Goal: Answer question/provide support: Share knowledge or assist other users

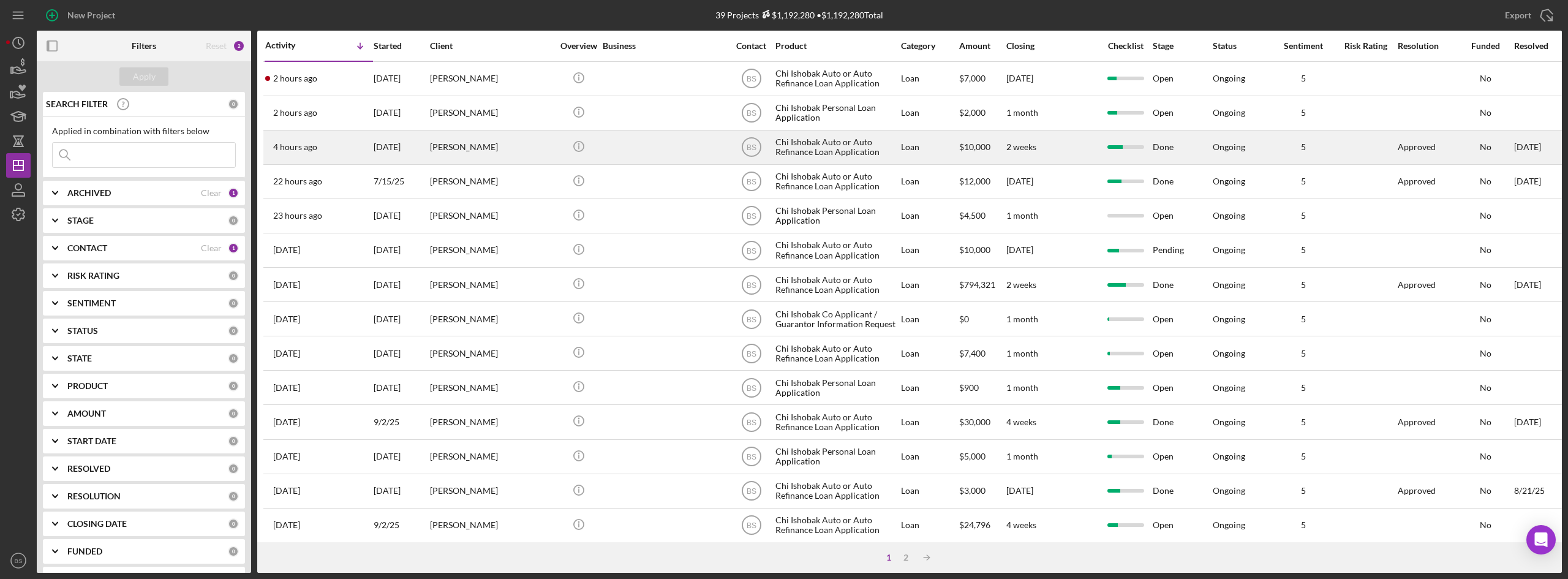
click at [341, 144] on div "4 hours ago [PERSON_NAME]" at bounding box center [318, 147] width 107 height 32
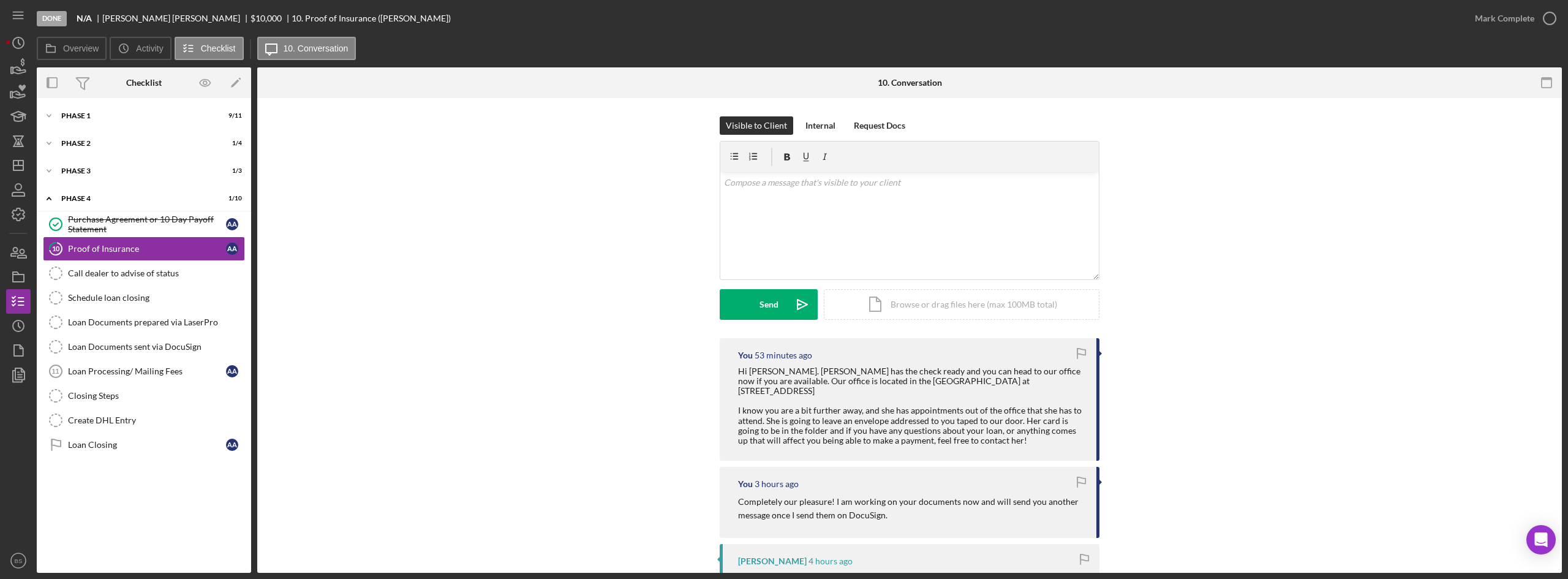
scroll to position [62, 0]
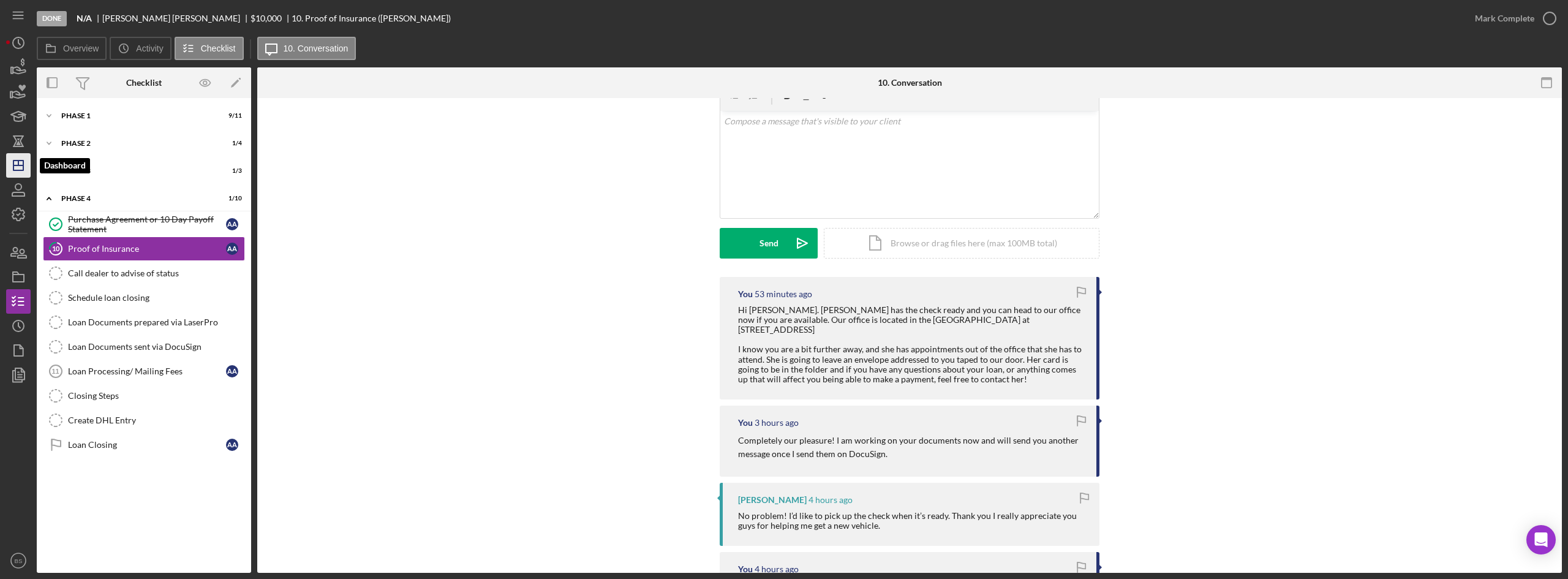
click at [19, 174] on icon "Icon/Dashboard" at bounding box center [18, 165] width 30 height 30
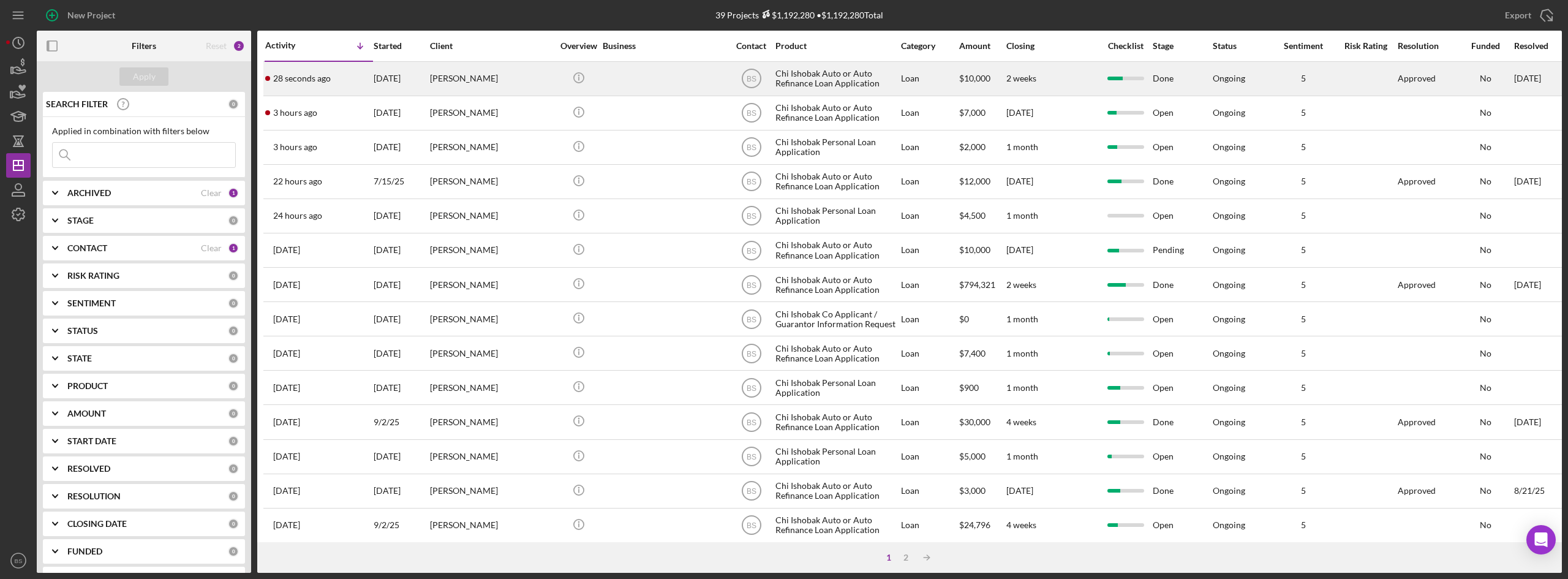
click at [319, 73] on time "28 seconds ago" at bounding box center [302, 78] width 58 height 10
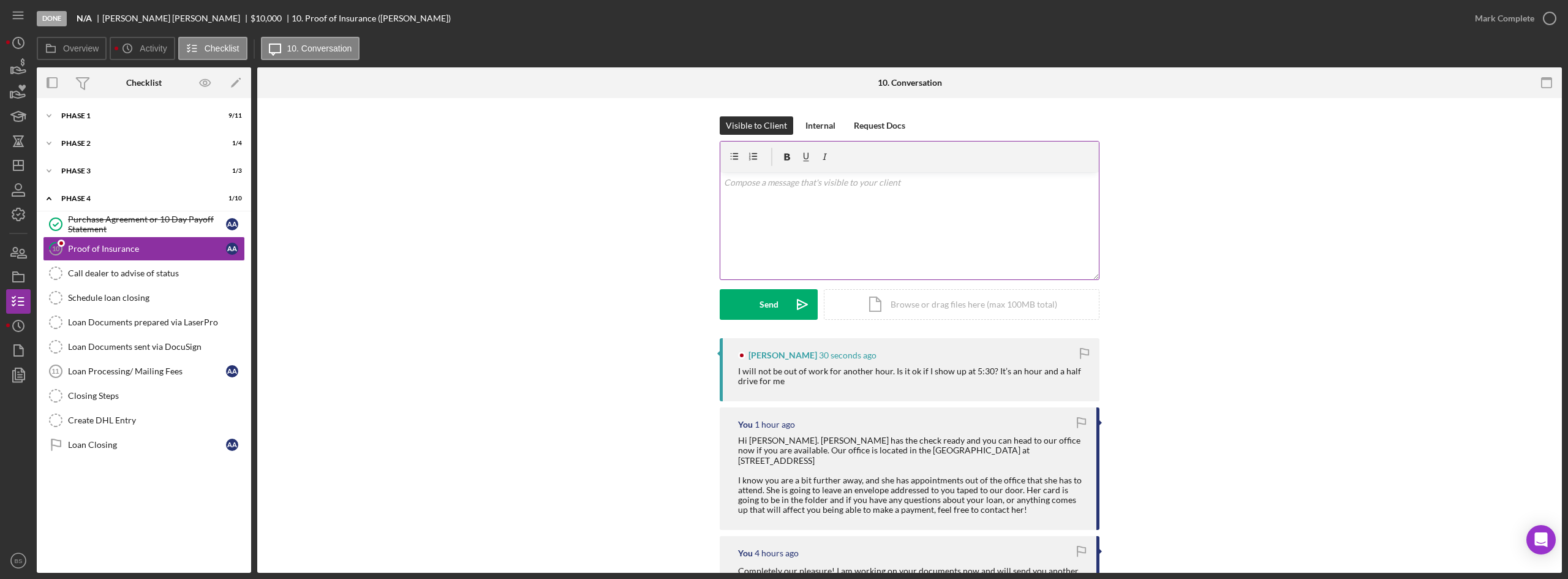
drag, startPoint x: 993, startPoint y: 246, endPoint x: 993, endPoint y: 238, distance: 8.0
click at [993, 246] on div "v Color teal Color pink Remove color Add row above Add row below Add column bef…" at bounding box center [910, 226] width 378 height 107
click at [781, 293] on button "Send Icon/icon-invite-send" at bounding box center [768, 304] width 98 height 30
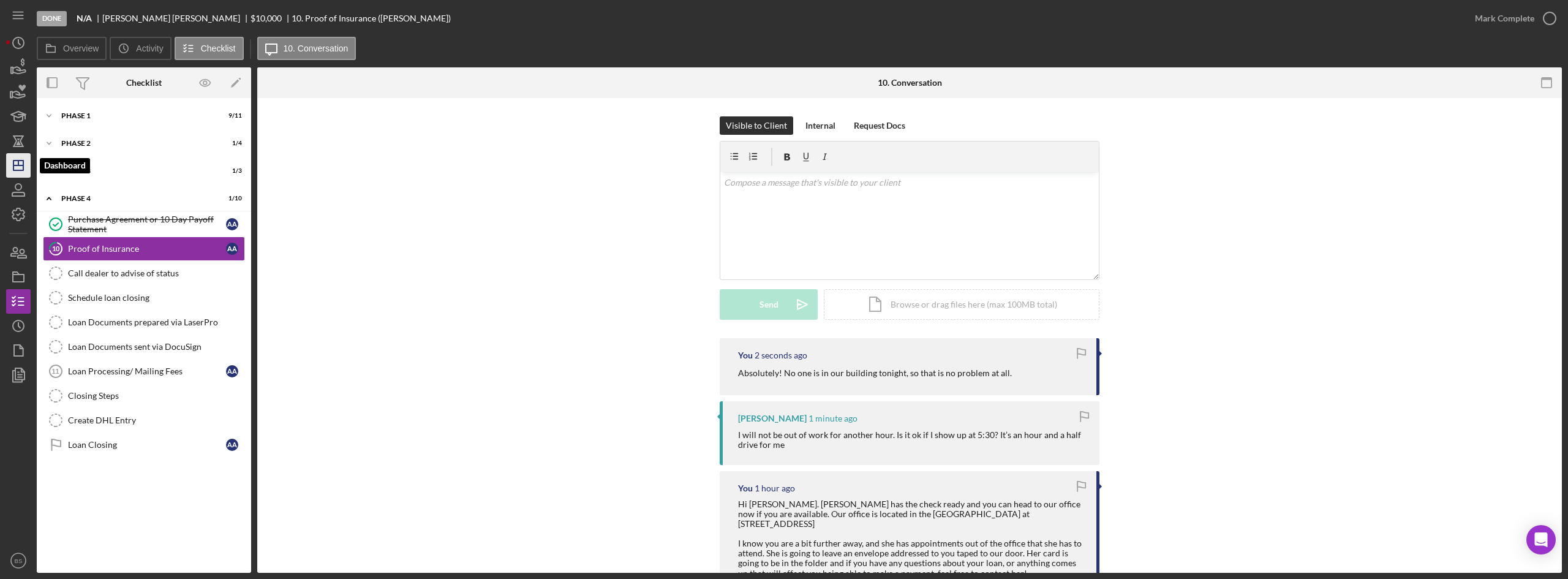
click at [14, 158] on icon "Icon/Dashboard" at bounding box center [18, 165] width 30 height 30
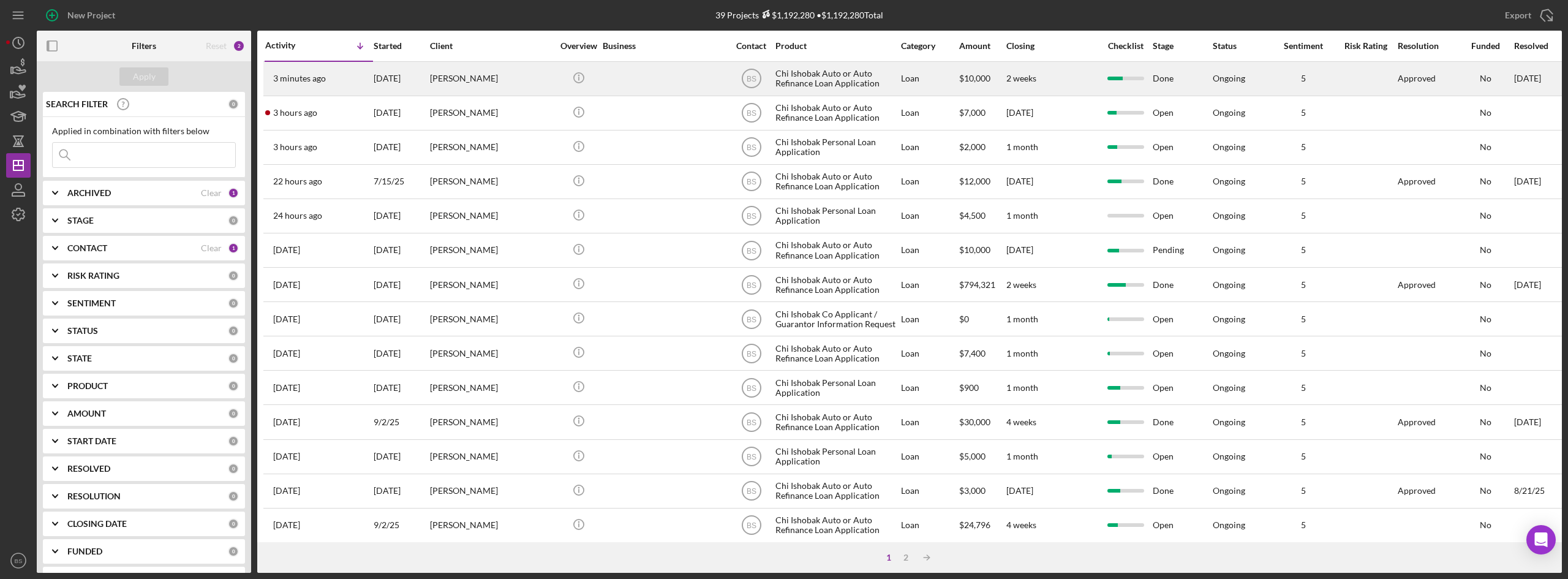
click at [439, 90] on div "[PERSON_NAME]" at bounding box center [491, 78] width 122 height 32
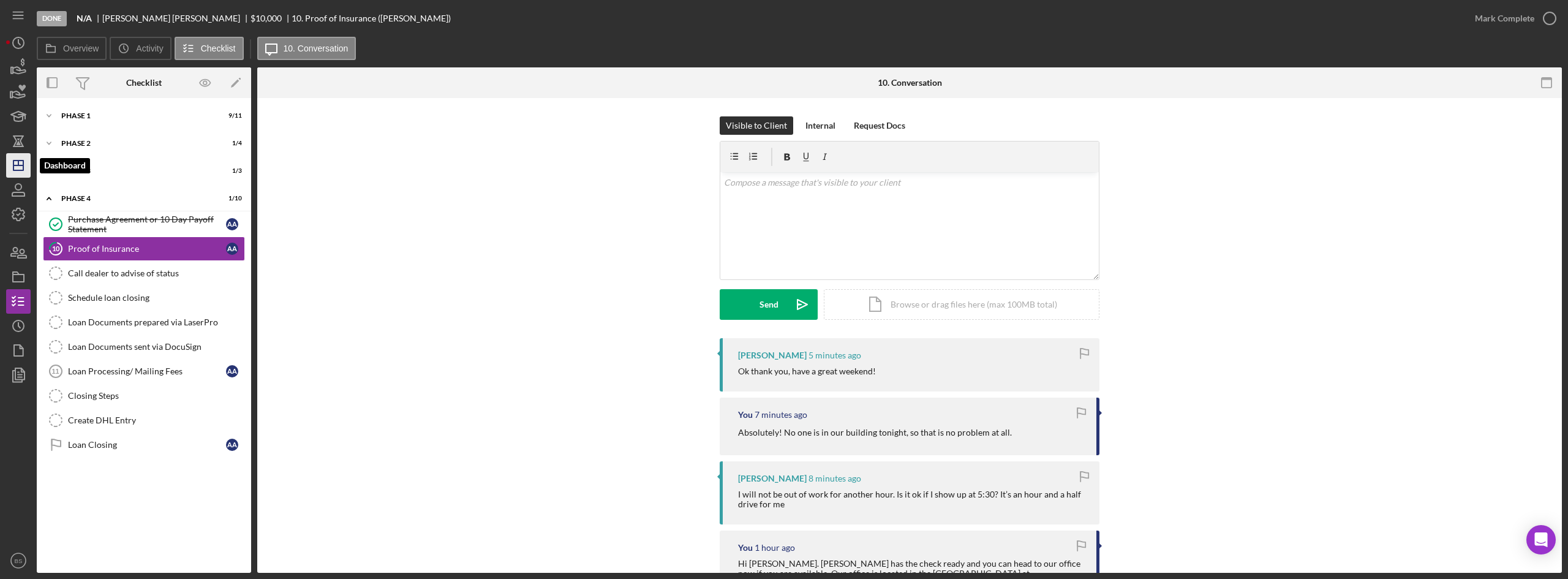
click at [25, 169] on icon "Icon/Dashboard" at bounding box center [18, 165] width 30 height 30
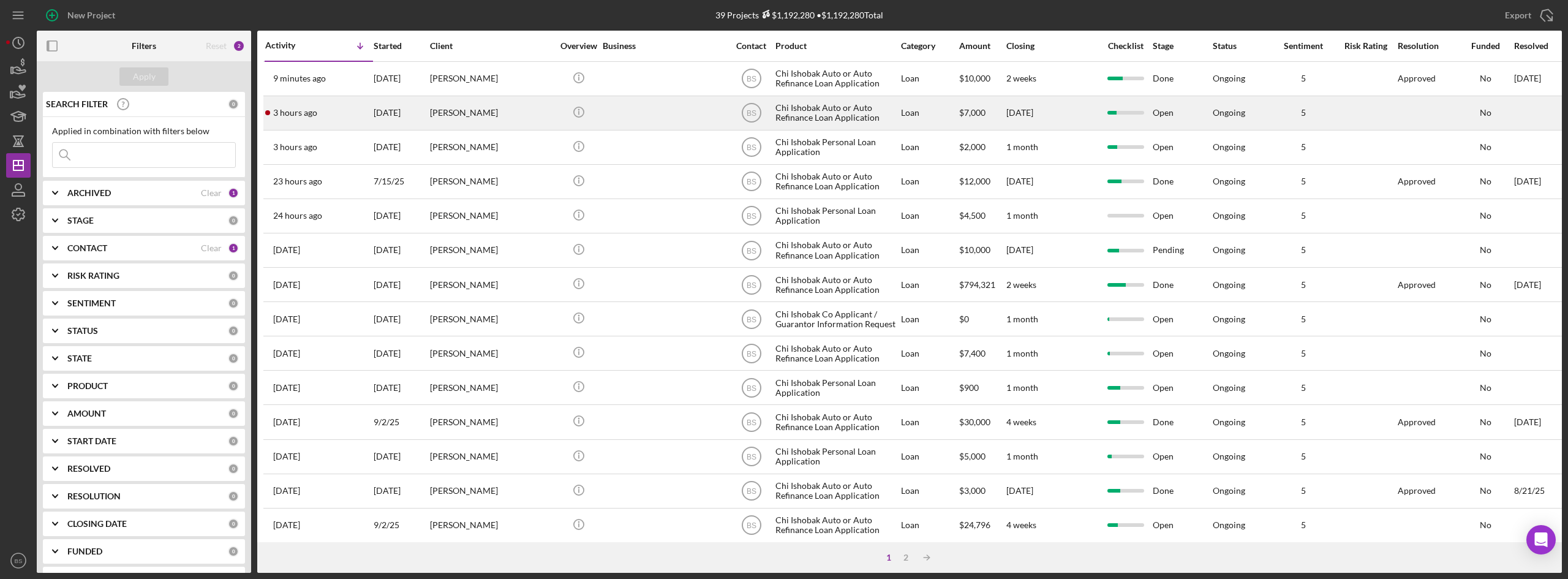
click at [308, 110] on time "3 hours ago" at bounding box center [295, 112] width 44 height 10
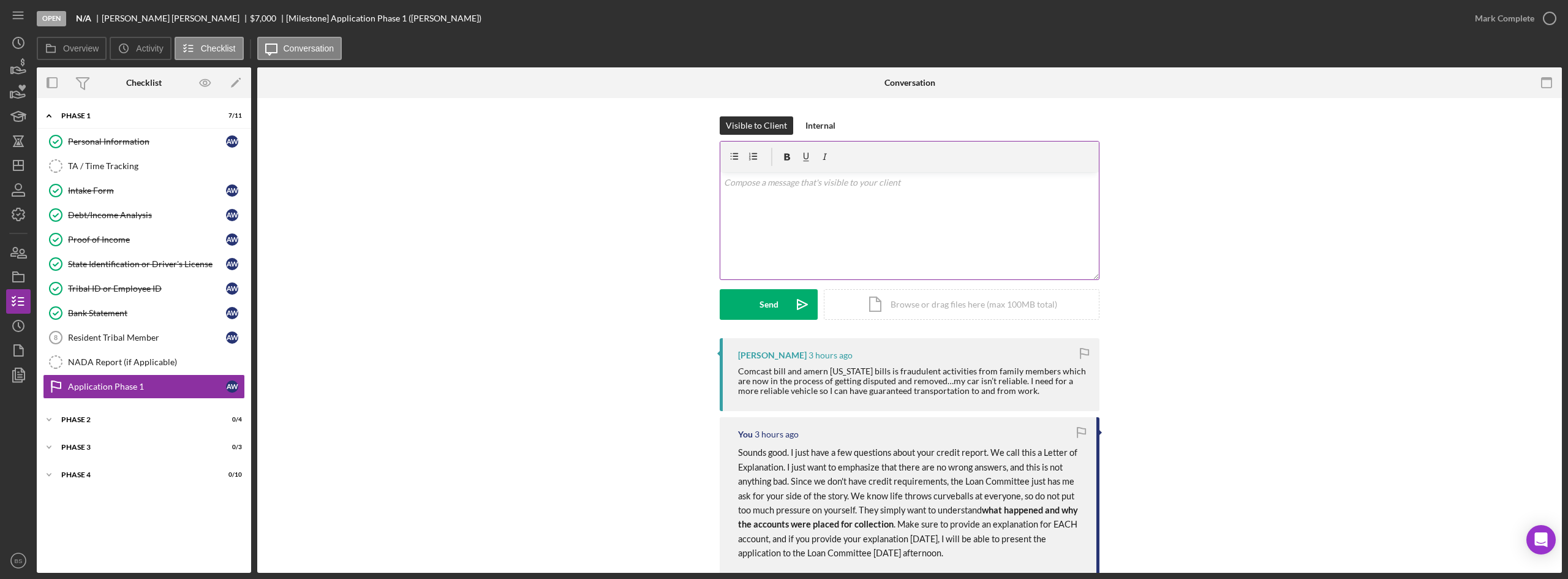
click at [814, 210] on div "v Color teal Color pink Remove color Add row above Add row below Add column bef…" at bounding box center [910, 226] width 378 height 107
click at [969, 196] on p "Thank you kindly Ashanti. I will be able to present your application to our Loa…" at bounding box center [910, 196] width 372 height 41
click at [946, 197] on p "Thank you kindly Ashanti. I will be able to present your application to our Loa…" at bounding box center [910, 189] width 372 height 28
click at [969, 201] on p "Thank you kindly Ashanti. I will be able to present your application to our Loa…" at bounding box center [910, 196] width 372 height 41
click at [938, 217] on div "v Color teal Color pink Remove color Add row above Add row below Add column bef…" at bounding box center [910, 226] width 378 height 107
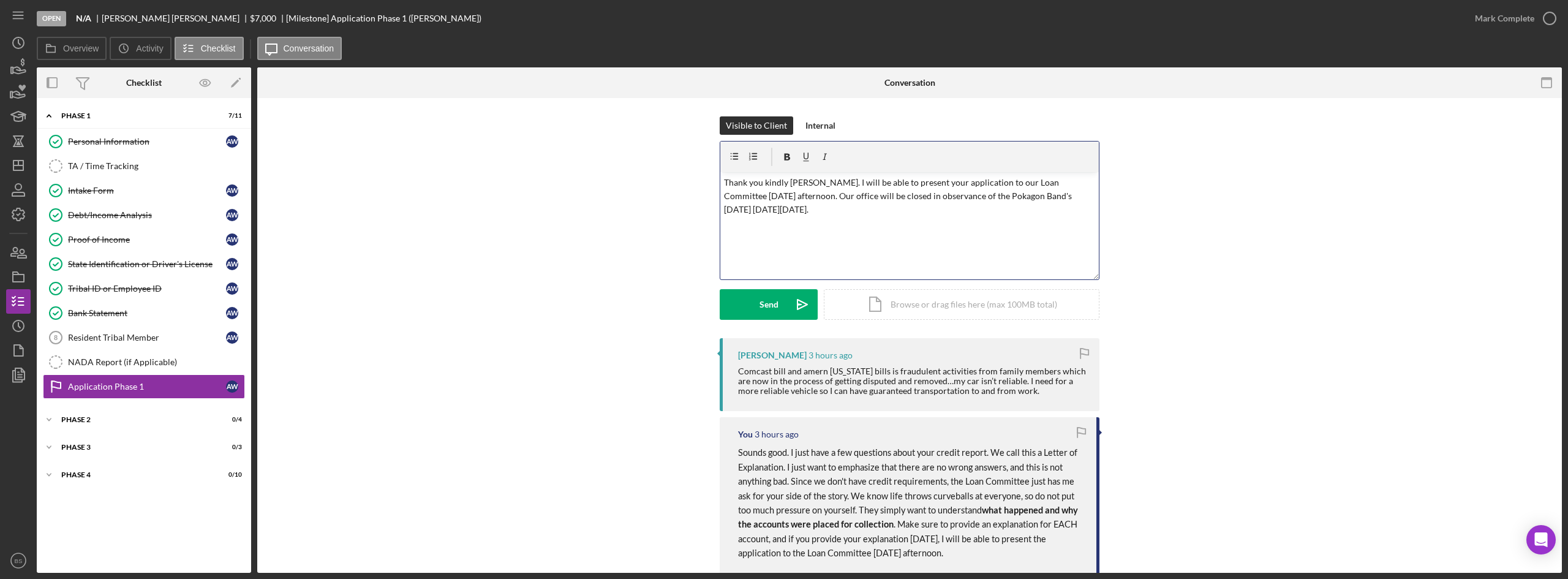
click at [807, 184] on p "Thank you kindly Ashanti. I will be able to present your application to our Loa…" at bounding box center [910, 196] width 372 height 41
click at [851, 214] on p "Thank you kindly Ashanti. I will be able to present your application to our Loa…" at bounding box center [910, 196] width 372 height 41
click at [914, 211] on p "Thank you kindly Ashanti. I will be able to present your application to our Loa…" at bounding box center [910, 196] width 372 height 41
drag, startPoint x: 797, startPoint y: 197, endPoint x: 820, endPoint y: 179, distance: 29.2
click at [820, 179] on p "Thank you kindly Ashanti. I will be able to present your application to our Loa…" at bounding box center [910, 196] width 372 height 41
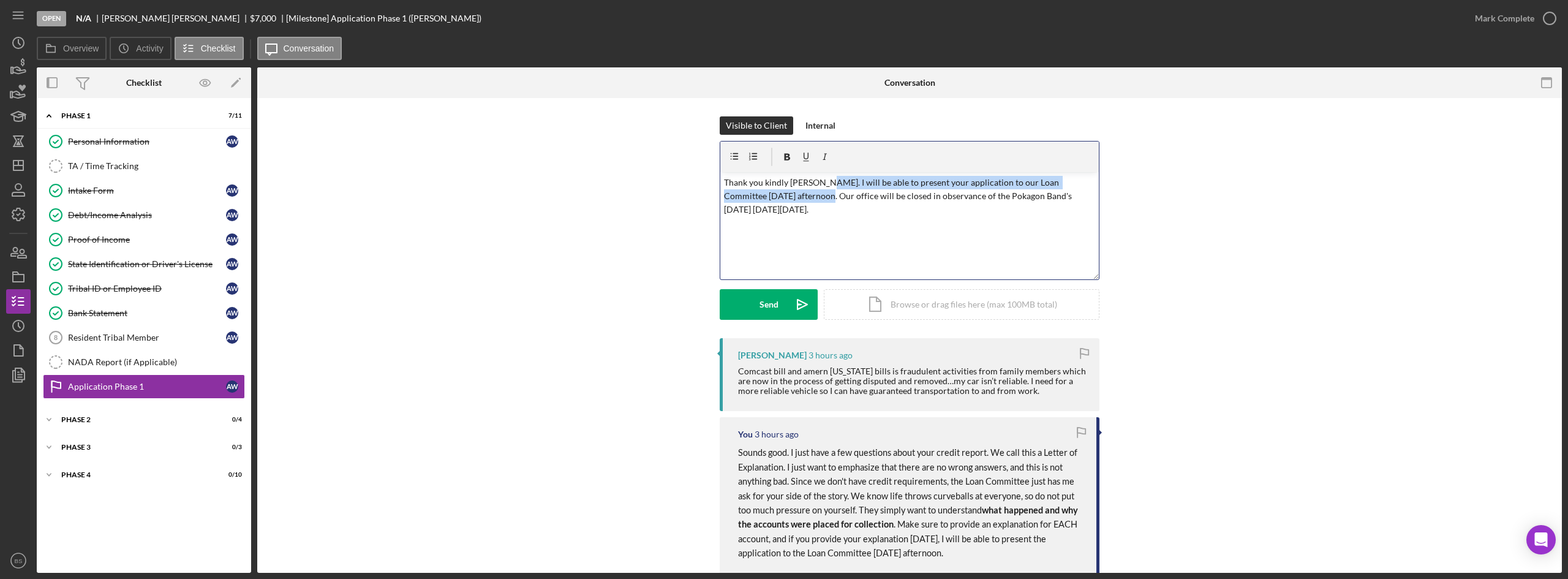
copy p "I will be able to present your application to our Loan Committee on Tuesday aft…"
click at [921, 198] on p "Thank you kindly Ashanti. Our office will be closed in observance of the Pokago…" at bounding box center [910, 189] width 372 height 28
click at [899, 213] on p "Thank you kindly Ashanti. Our office will be closed in observance of the Pokago…" at bounding box center [910, 196] width 372 height 41
click at [868, 215] on p "Thank you kindly Ashanti. Our office will be closed in observance of the Pokago…" at bounding box center [910, 196] width 372 height 41
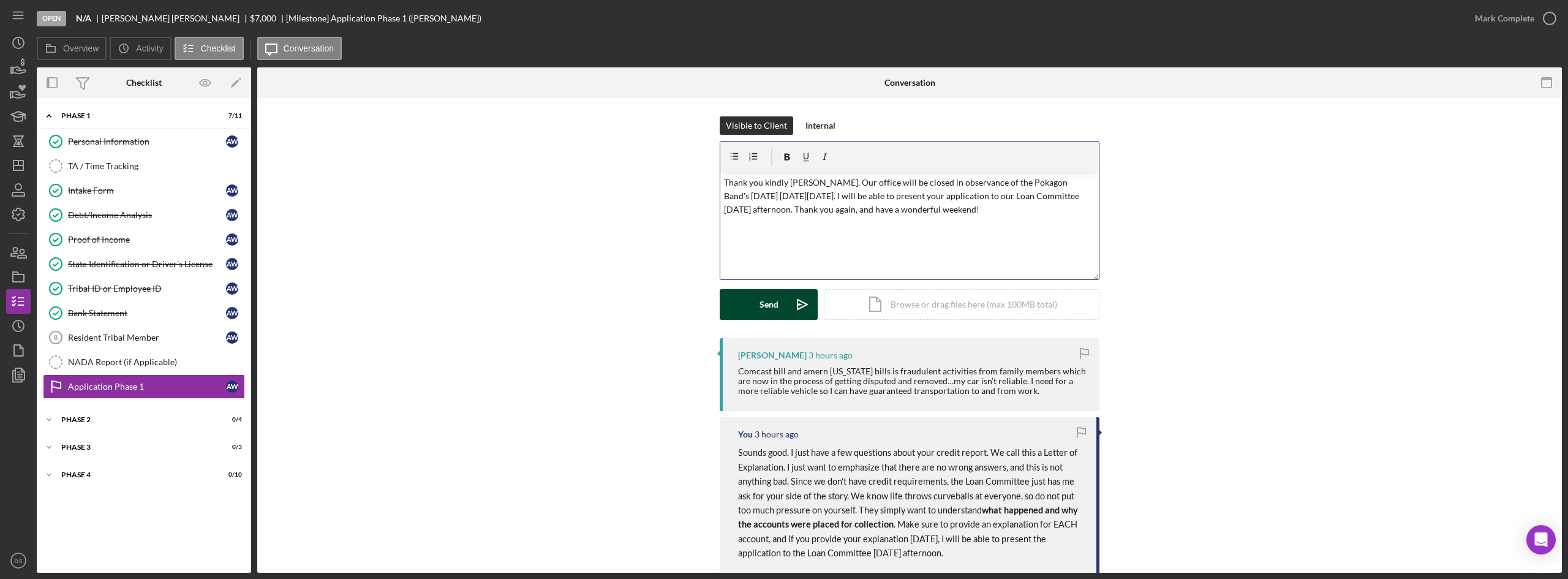
click at [798, 315] on icon "Icon/icon-invite-send" at bounding box center [802, 304] width 30 height 30
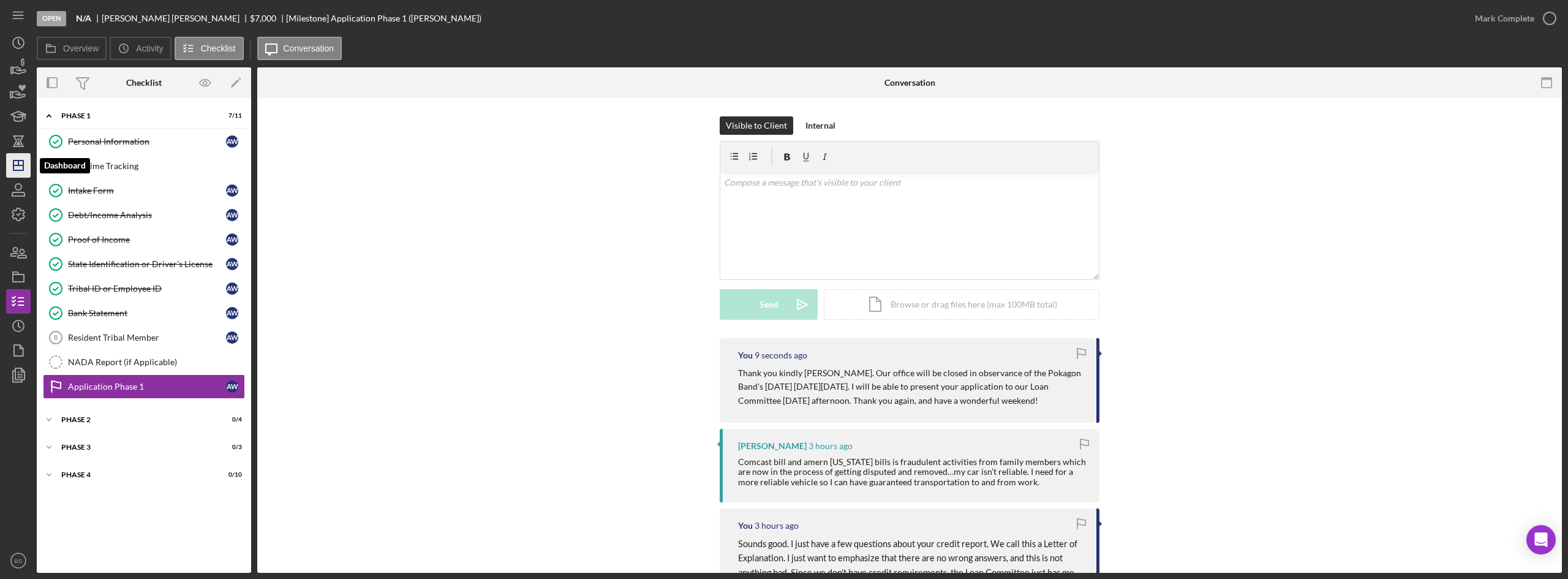
click at [10, 171] on icon "Icon/Dashboard" at bounding box center [18, 165] width 30 height 30
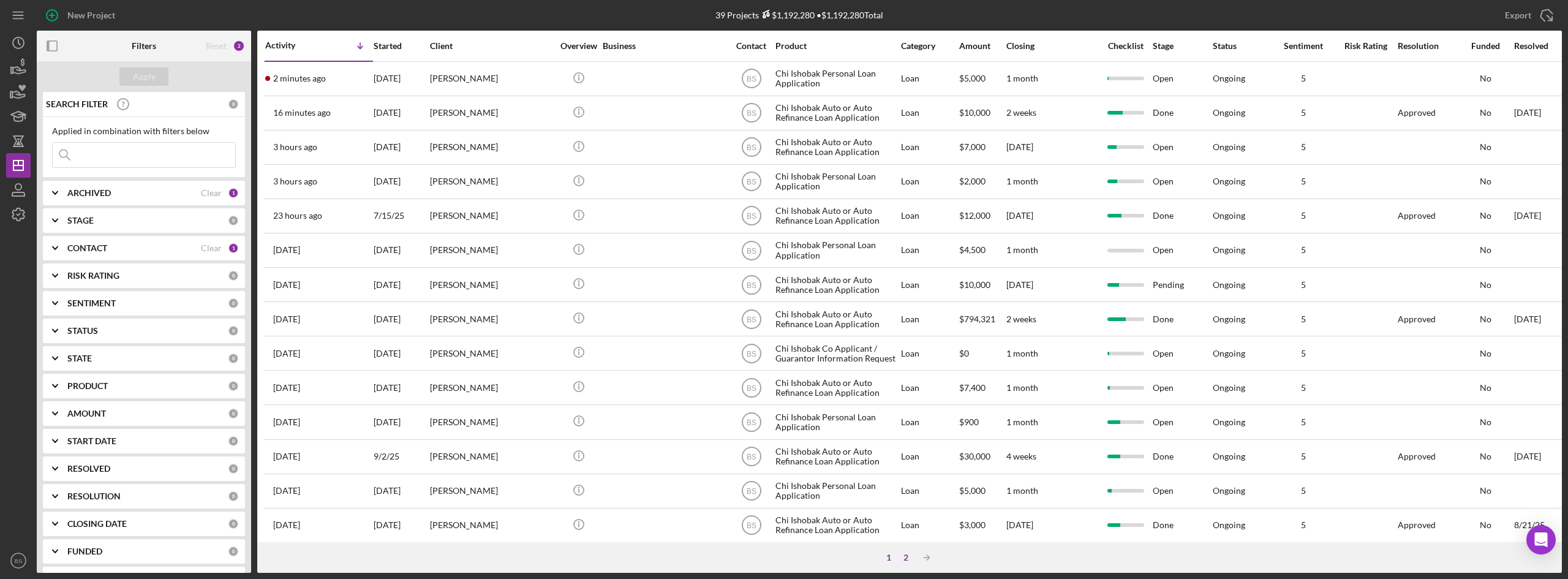
click at [904, 555] on div "2" at bounding box center [906, 558] width 17 height 10
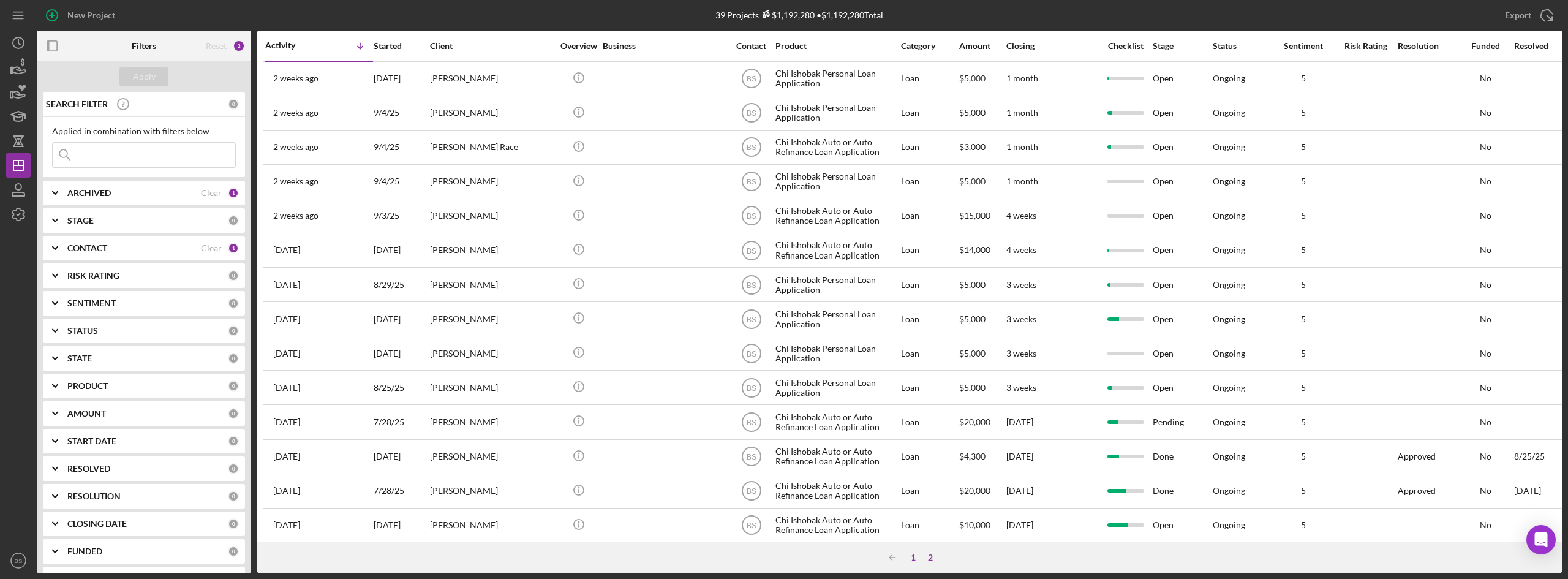
click at [912, 553] on div "1" at bounding box center [913, 558] width 17 height 10
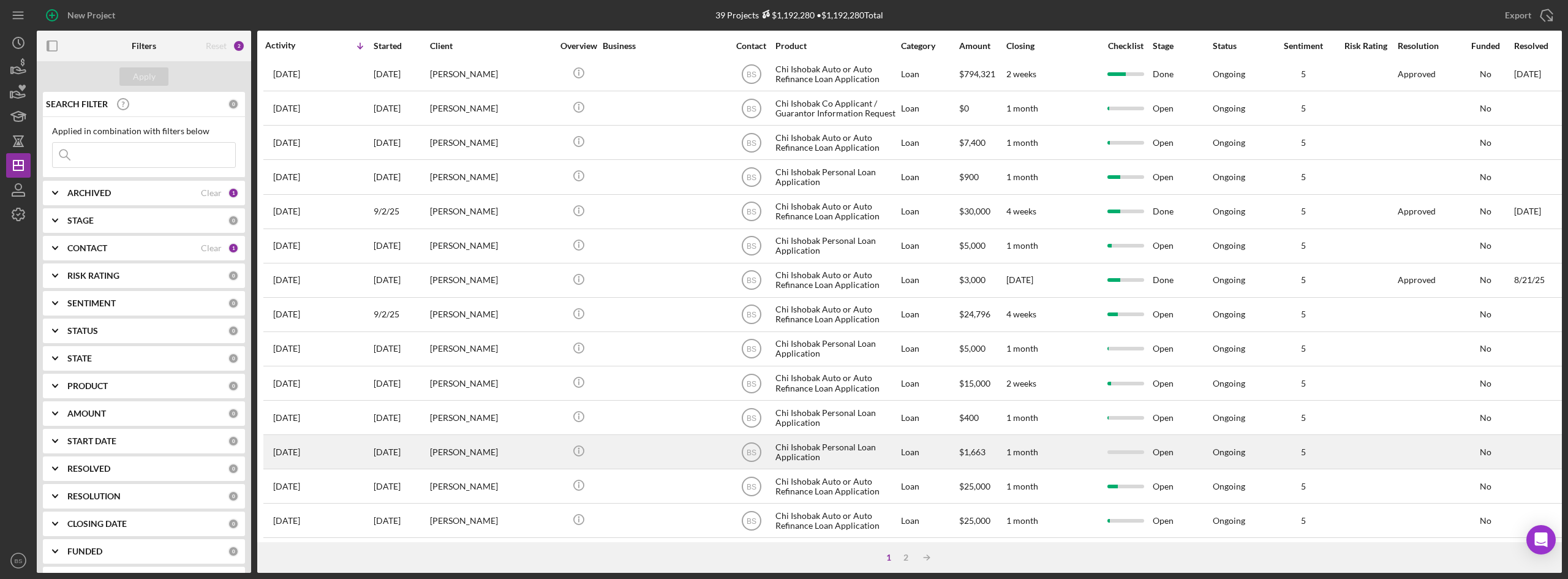
scroll to position [307, 0]
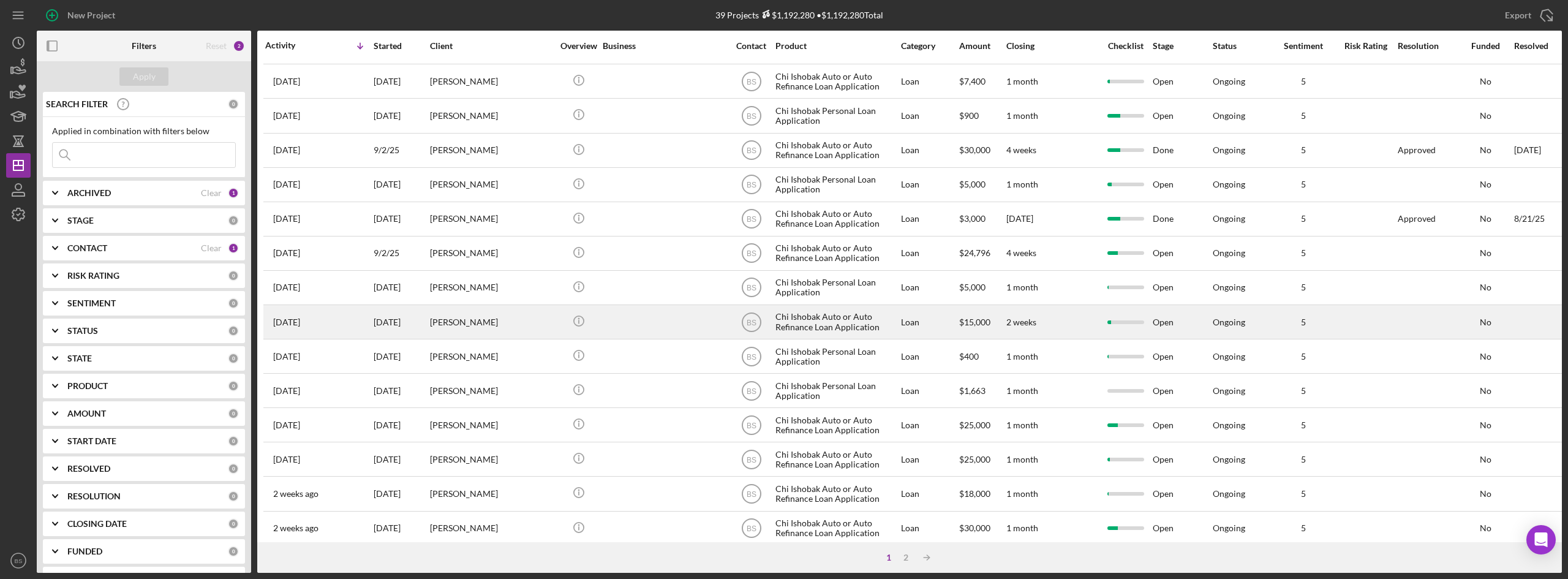
click at [505, 320] on div "[PERSON_NAME]" at bounding box center [491, 322] width 122 height 32
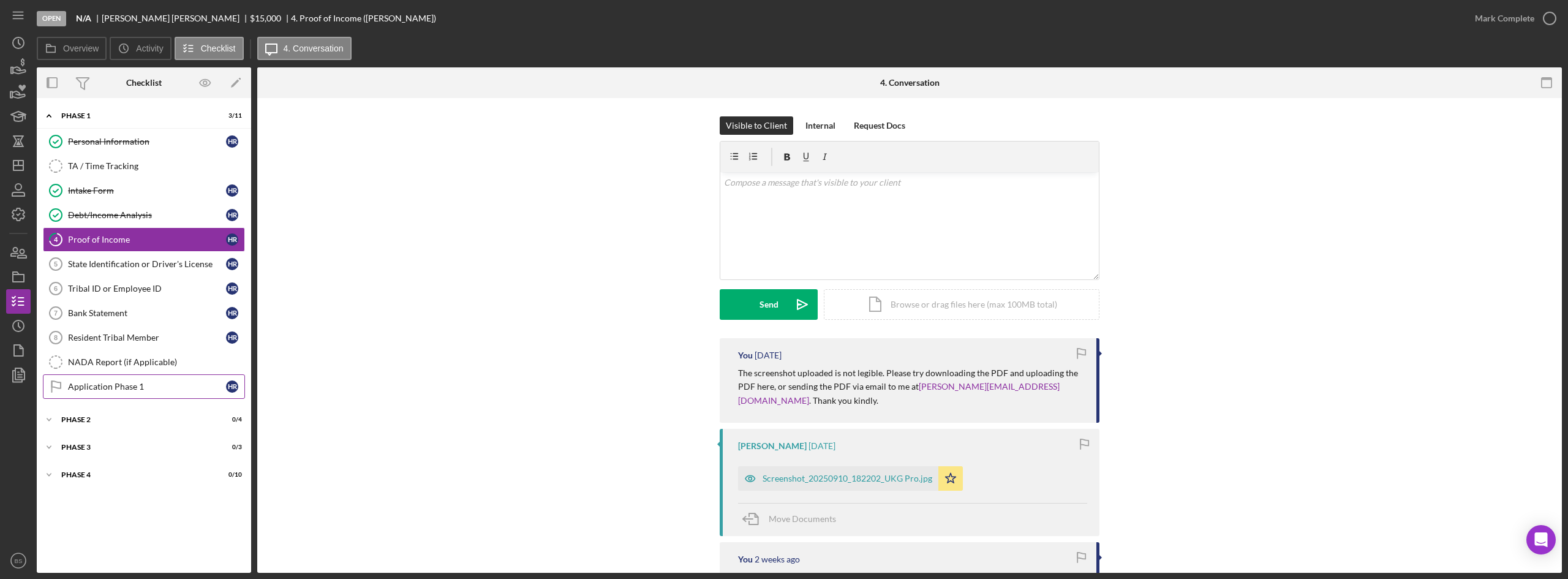
click at [115, 395] on link "Application Phase 1 Application Phase 1 H R" at bounding box center [144, 387] width 202 height 25
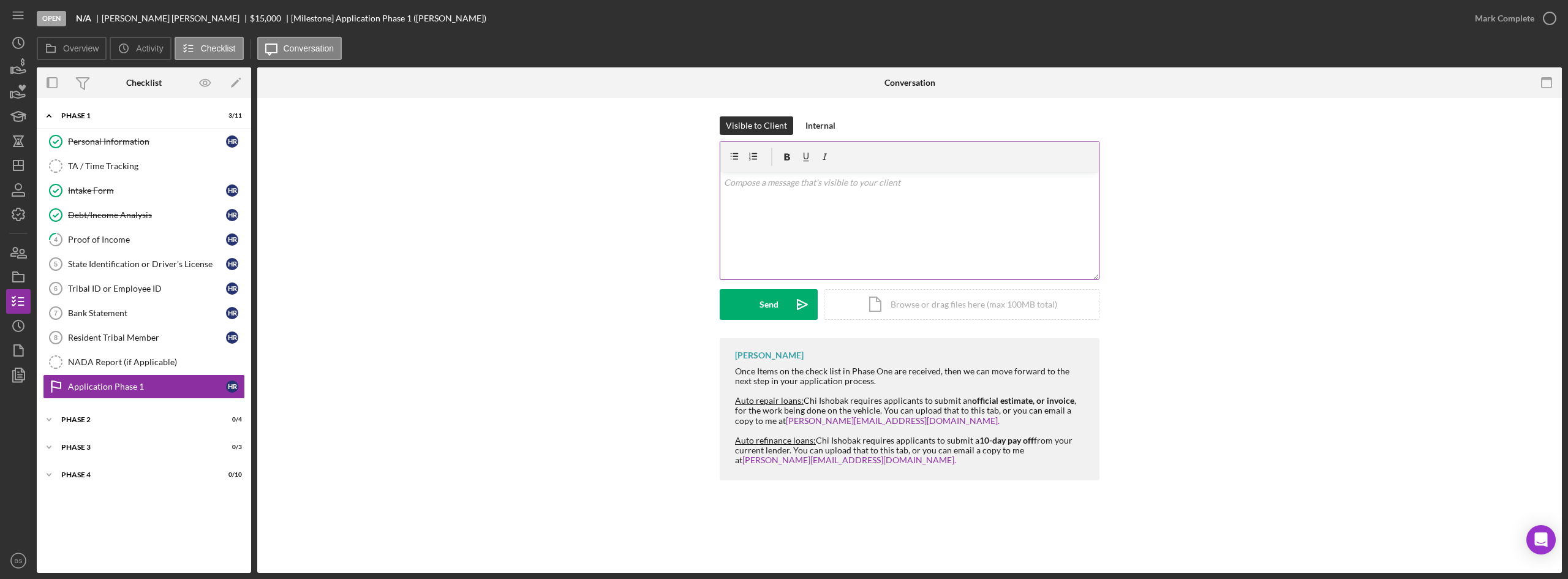
click at [768, 200] on div "v Color teal Color pink Remove color Add row above Add row below Add column bef…" at bounding box center [910, 226] width 378 height 107
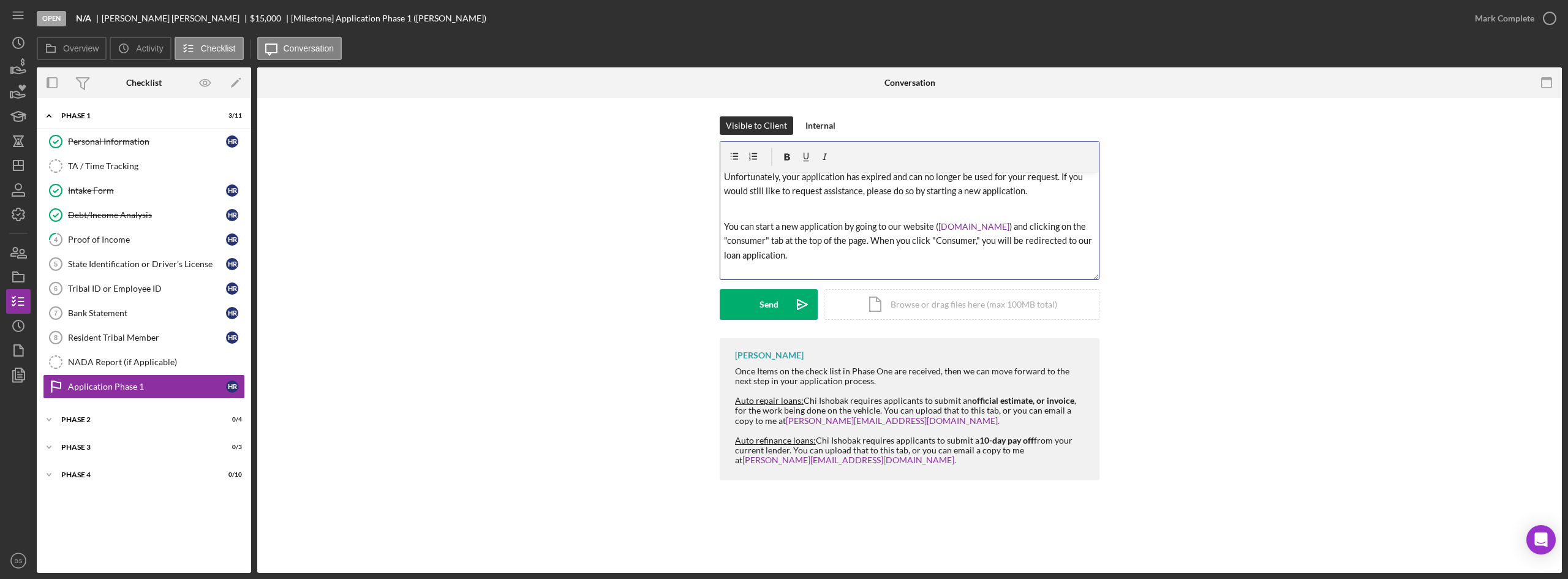
scroll to position [62, 0]
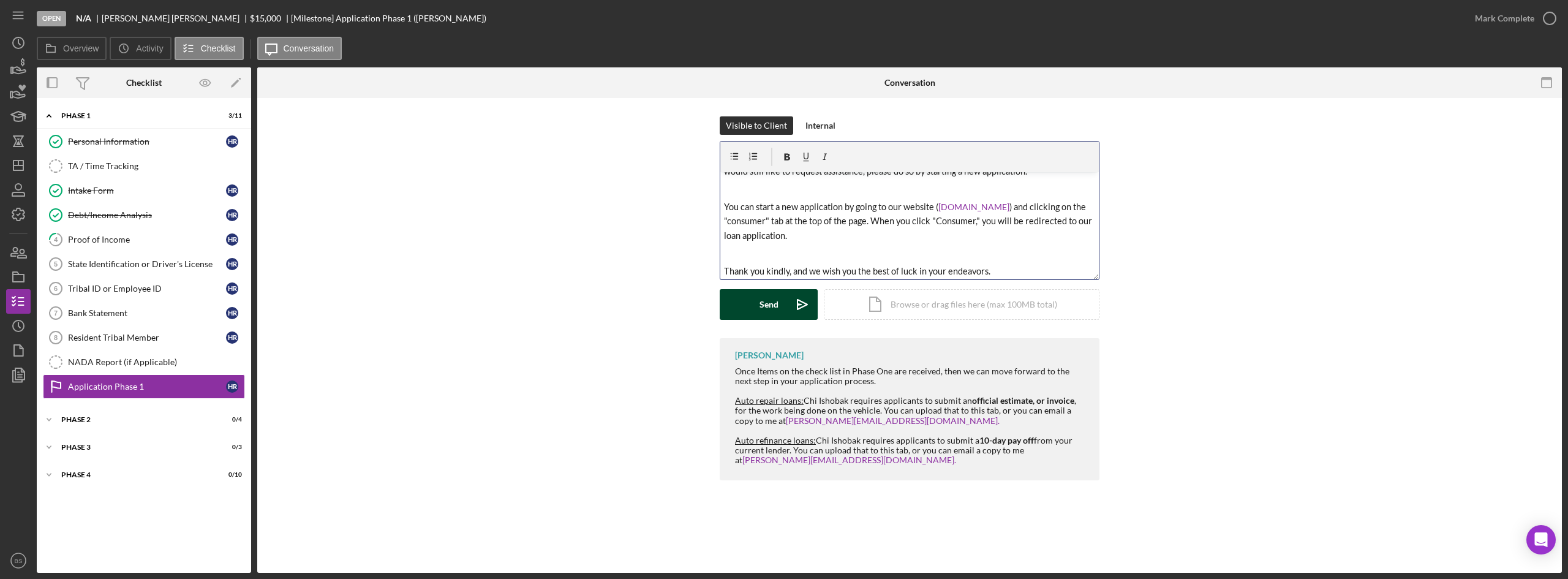
click at [789, 293] on icon "Icon/icon-invite-send" at bounding box center [802, 304] width 30 height 30
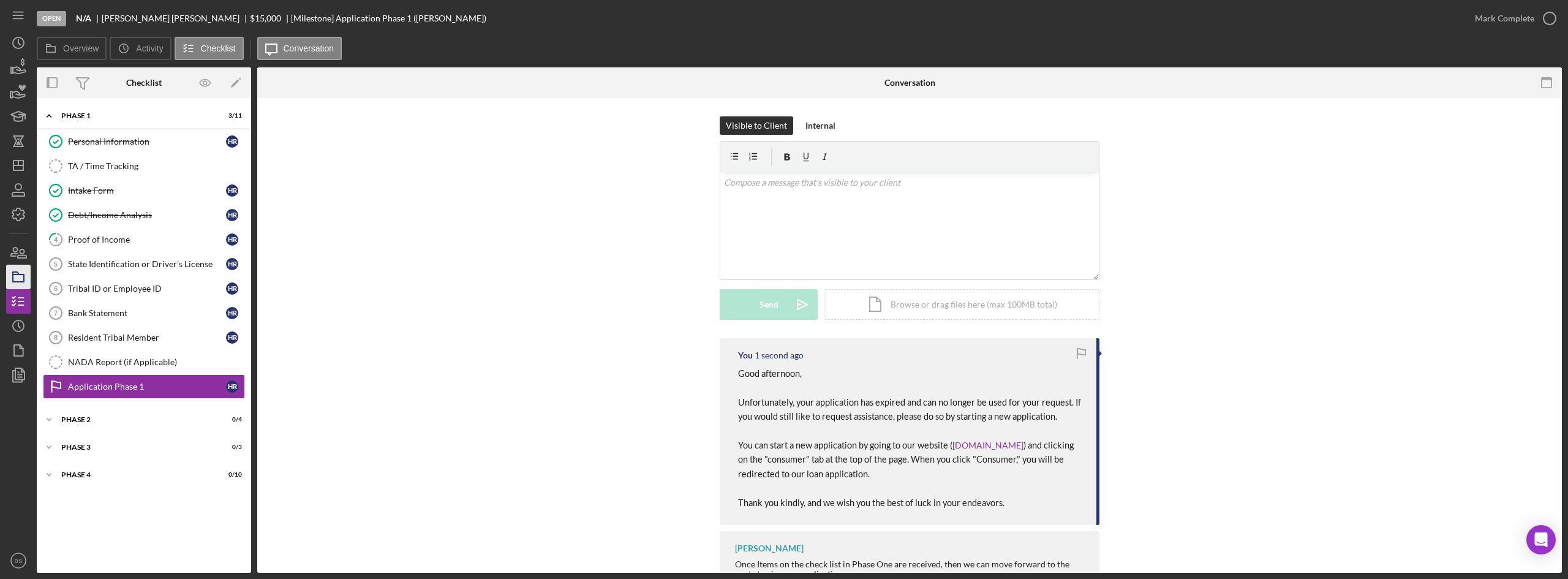
scroll to position [0, 0]
click at [21, 271] on icon "button" at bounding box center [18, 277] width 30 height 30
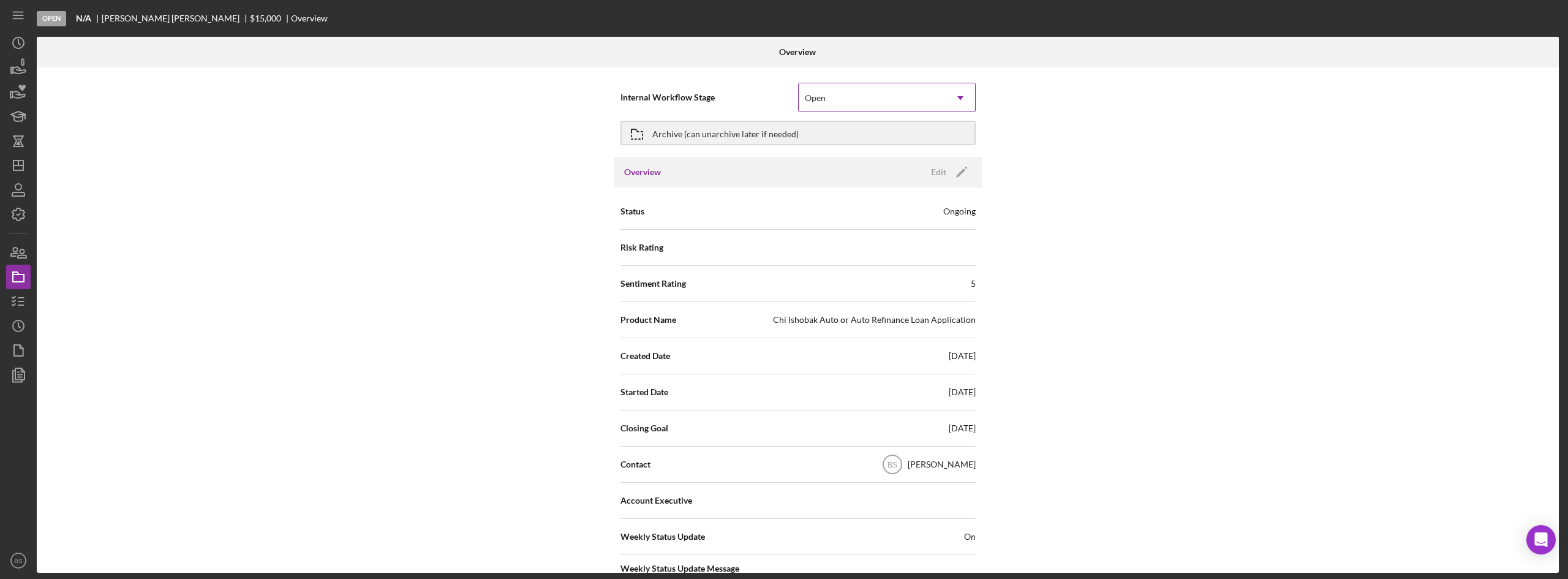
click at [815, 100] on div "Open" at bounding box center [815, 98] width 21 height 10
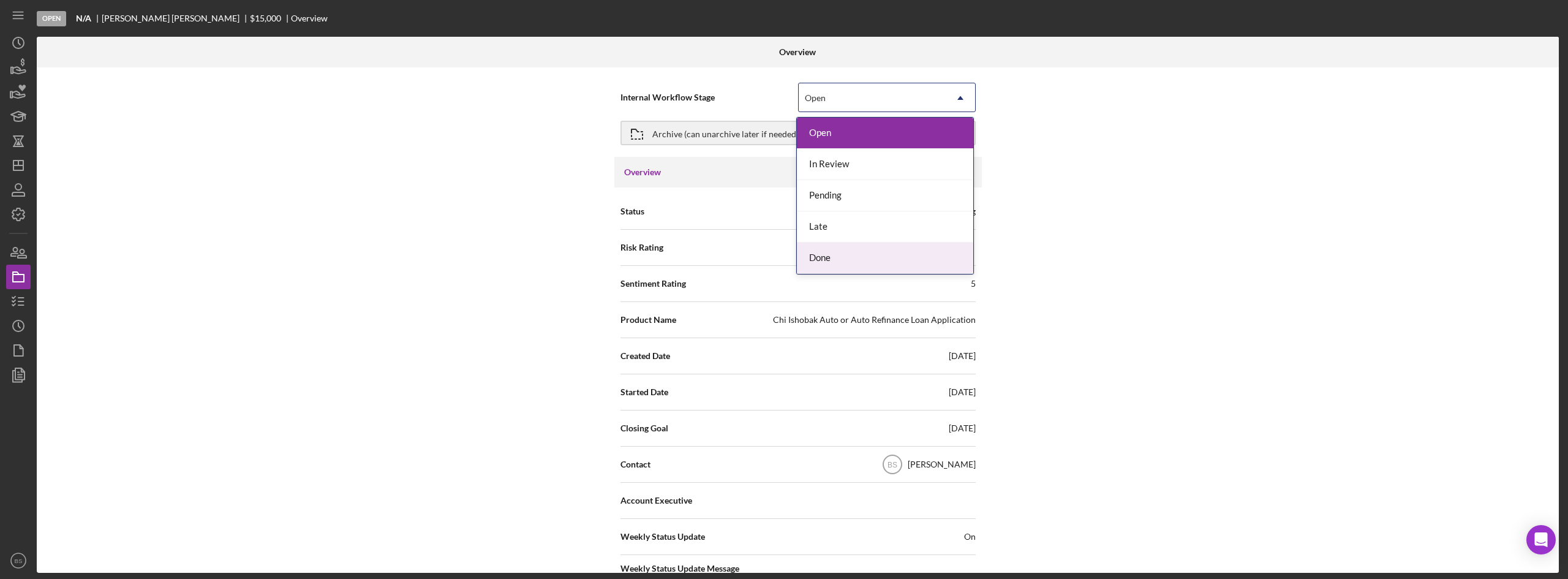
click at [807, 256] on div "Done" at bounding box center [885, 258] width 176 height 31
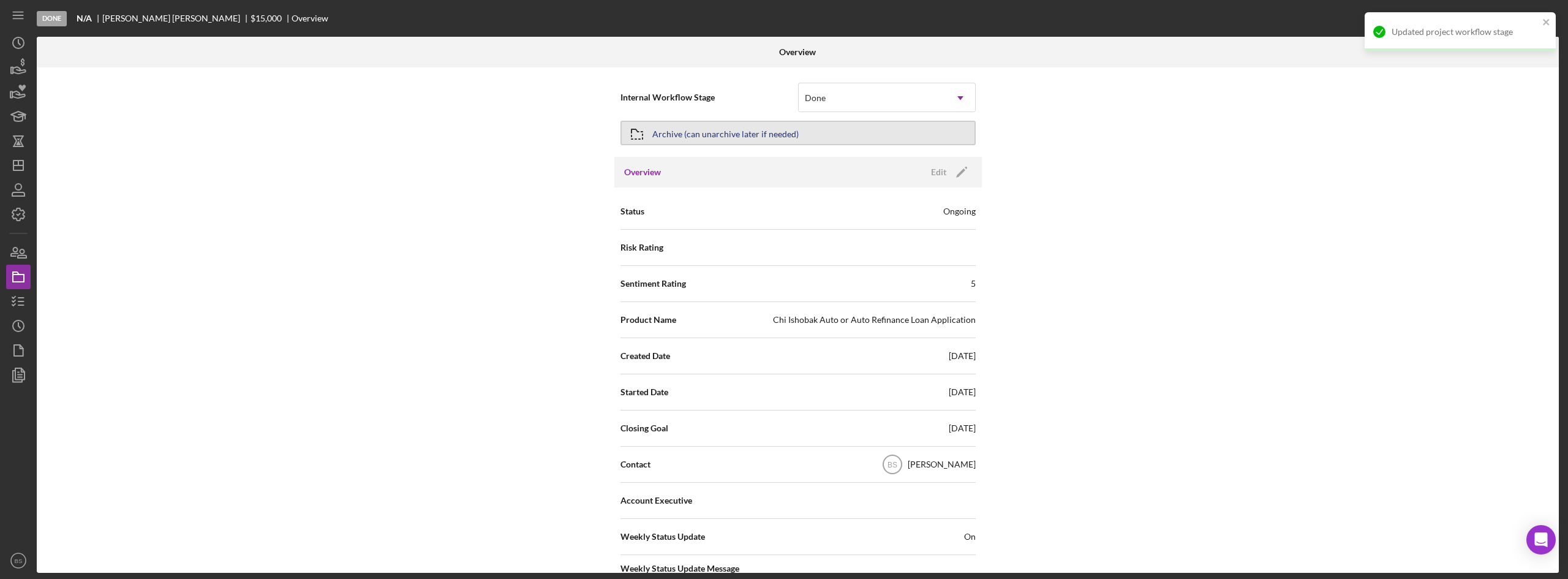
click at [759, 134] on div "Archive (can unarchive later if needed)" at bounding box center [726, 133] width 146 height 22
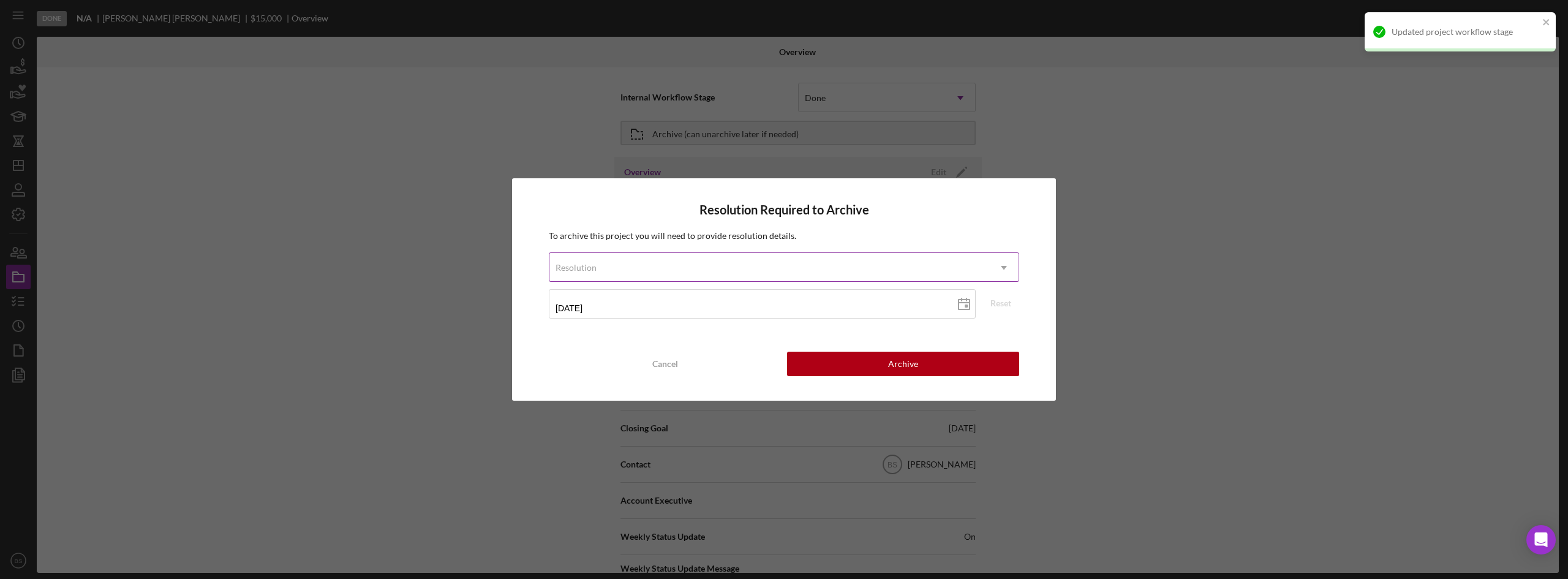
click at [768, 264] on div "Resolution" at bounding box center [769, 267] width 440 height 28
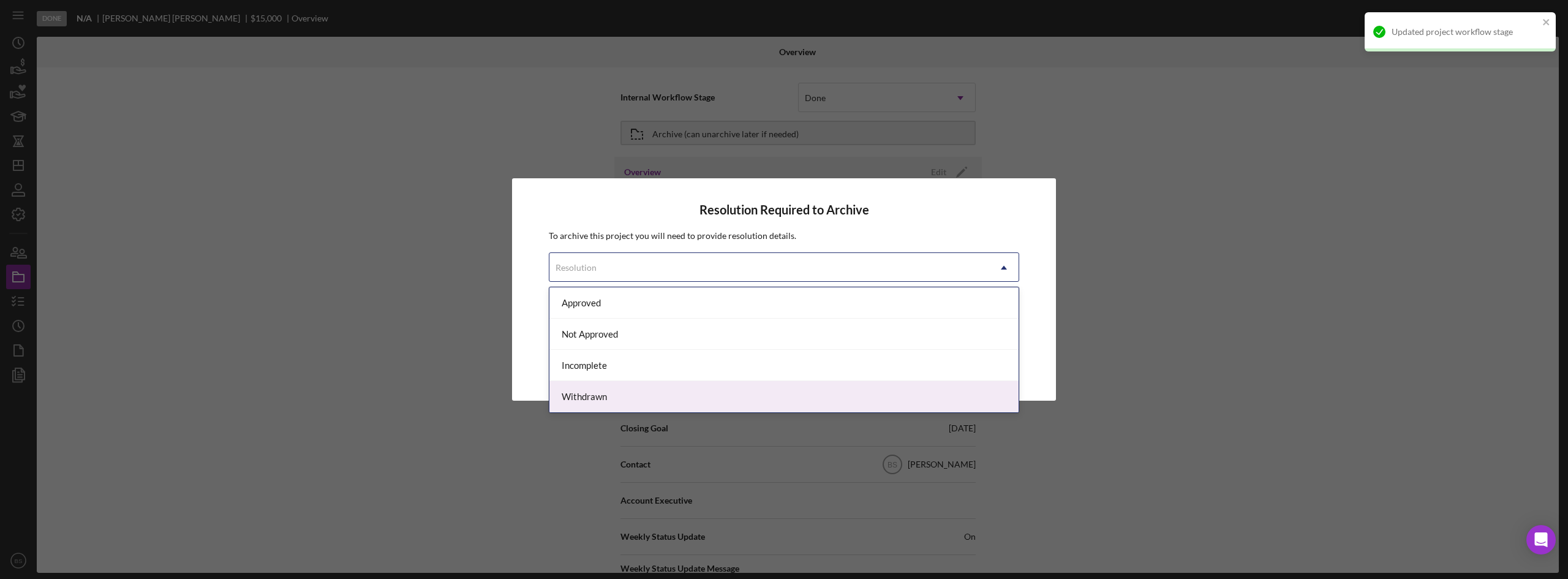
click at [718, 386] on div "Withdrawn" at bounding box center [784, 397] width 469 height 31
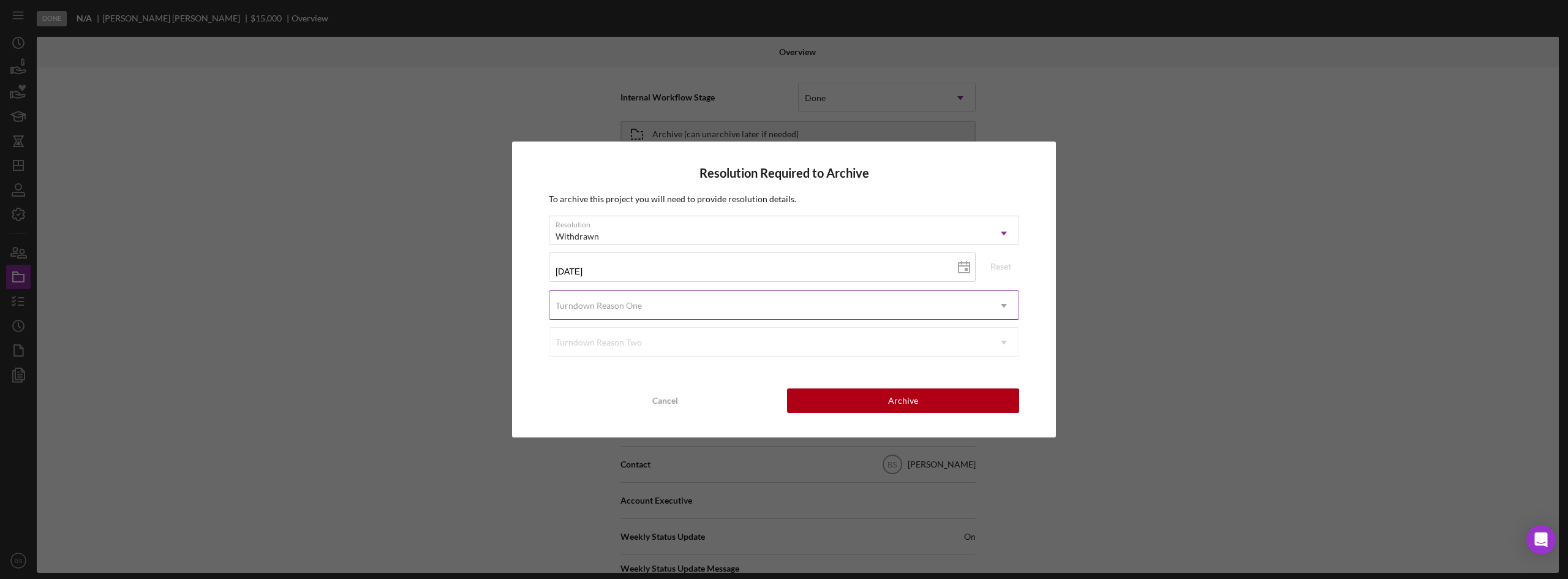
click at [704, 310] on div "Turndown Reason One" at bounding box center [769, 305] width 440 height 28
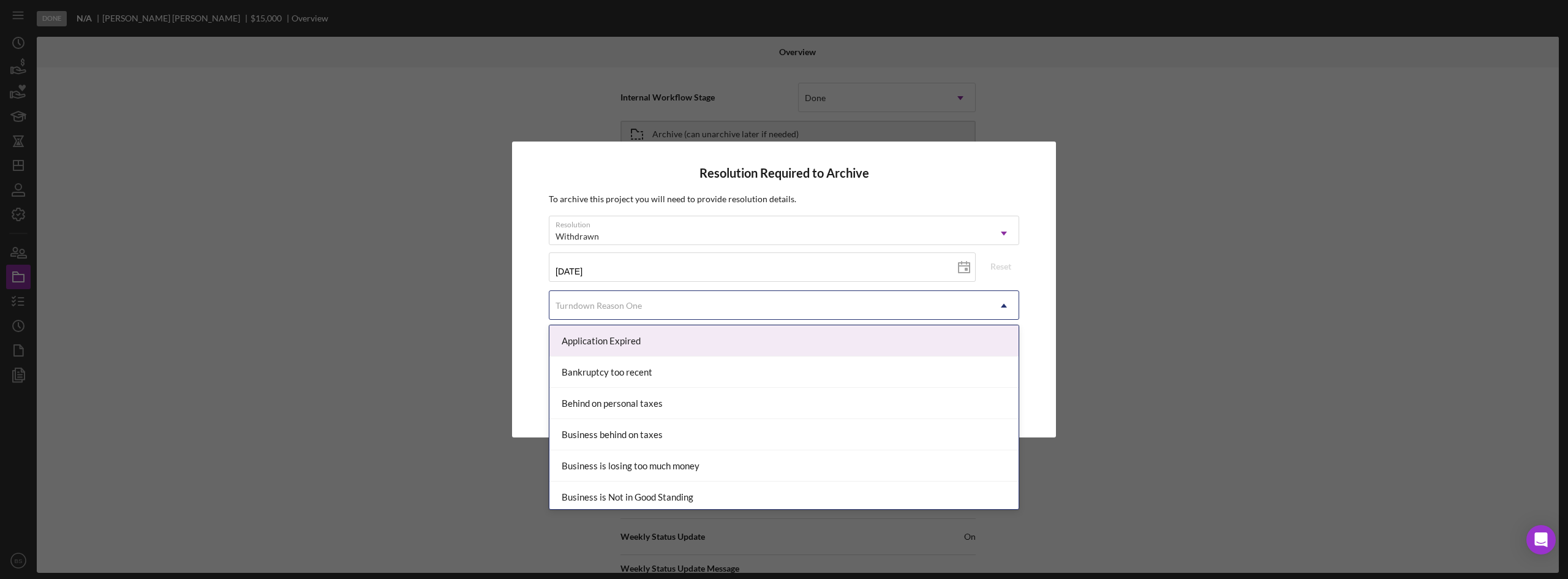
click at [691, 346] on div "Application Expired" at bounding box center [784, 341] width 469 height 31
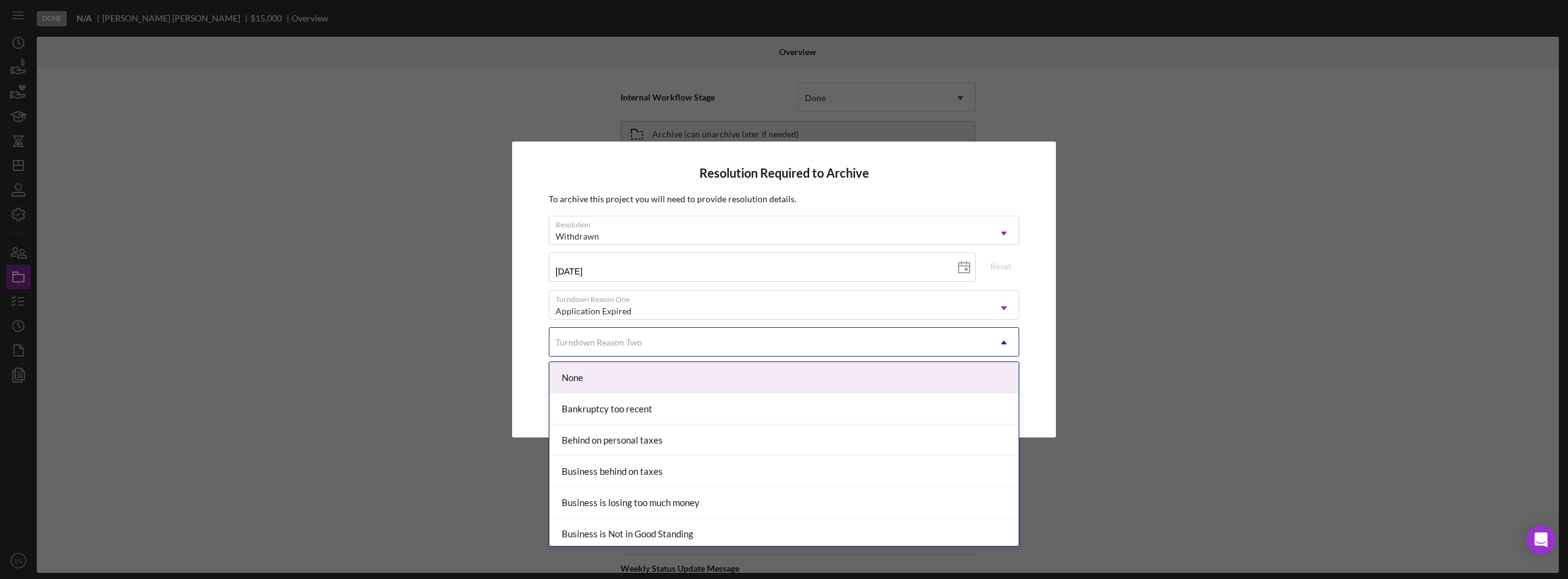
click at [691, 346] on div "Turndown Reason Two" at bounding box center [769, 342] width 440 height 28
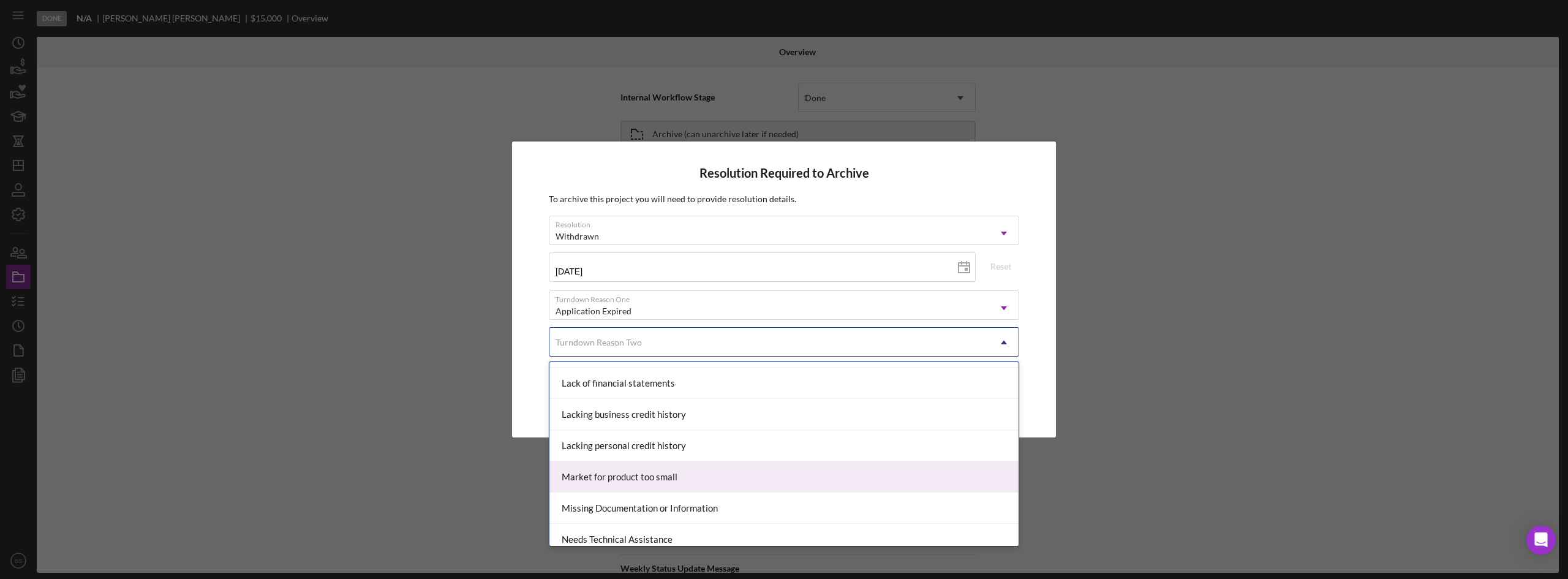
scroll to position [735, 0]
click at [671, 482] on div "Missing Documentation or Information" at bounding box center [784, 486] width 469 height 31
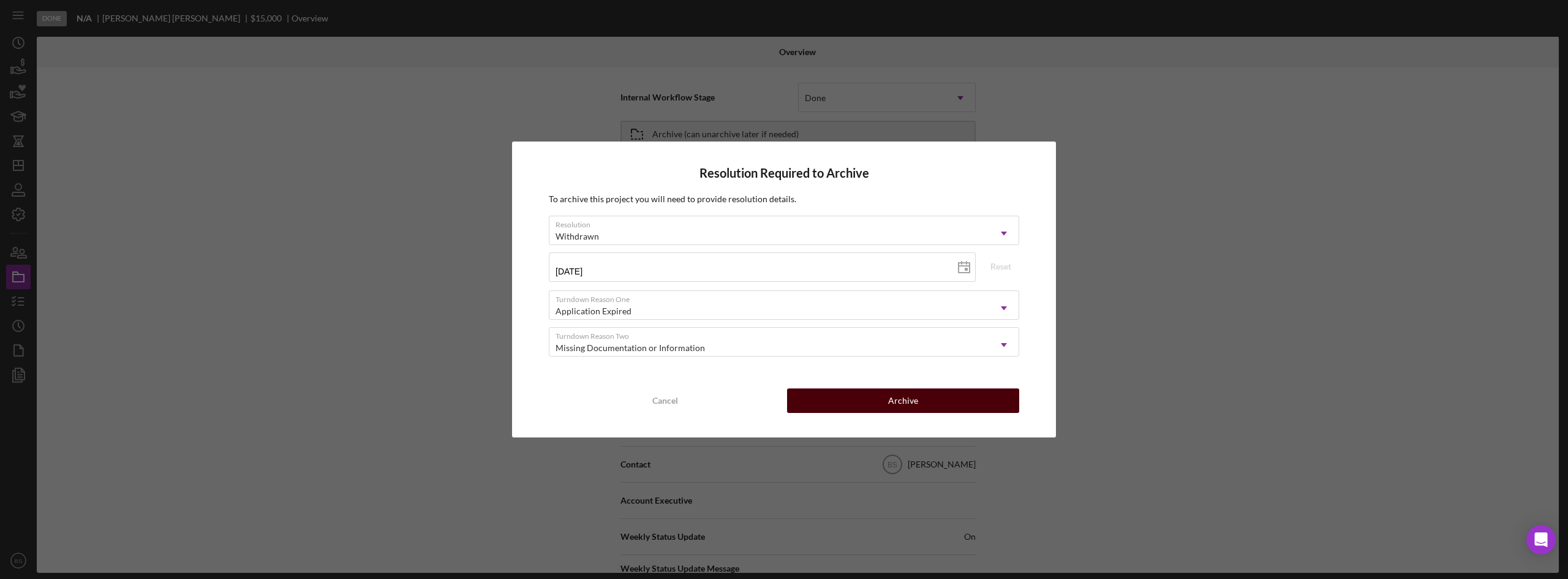
click at [937, 399] on button "Archive" at bounding box center [903, 401] width 232 height 25
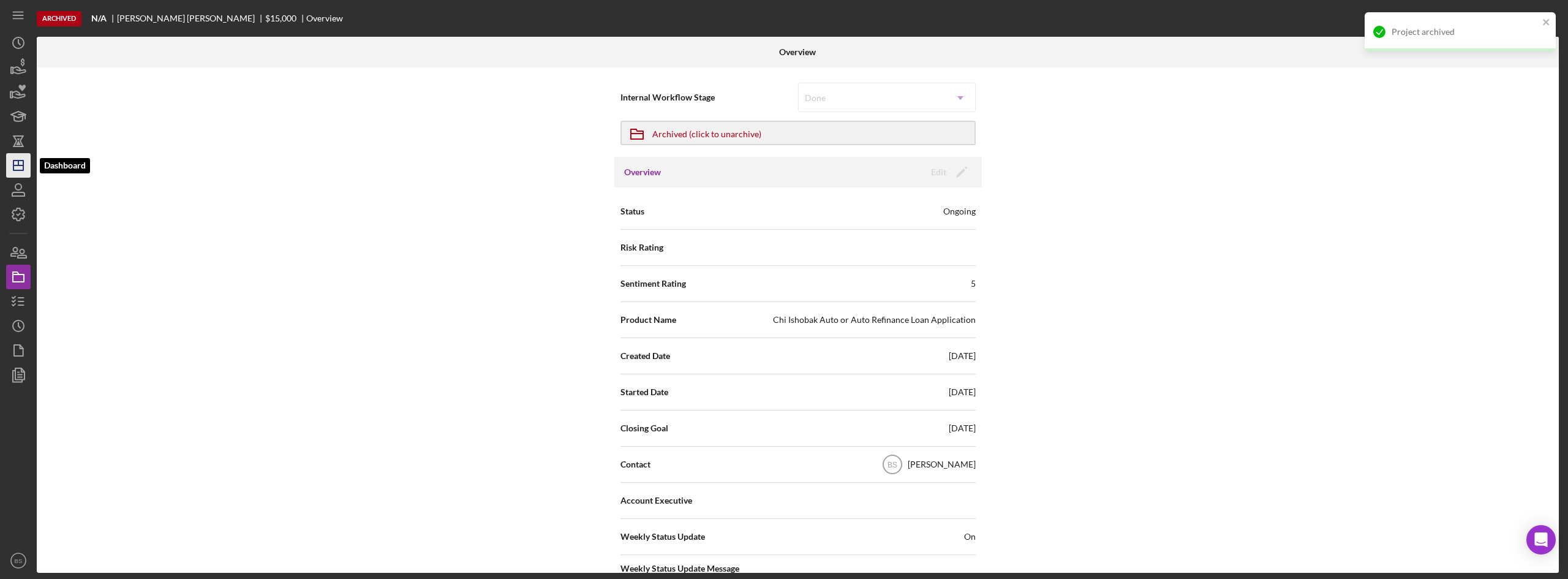
click at [11, 158] on icon "Icon/Dashboard" at bounding box center [18, 165] width 30 height 30
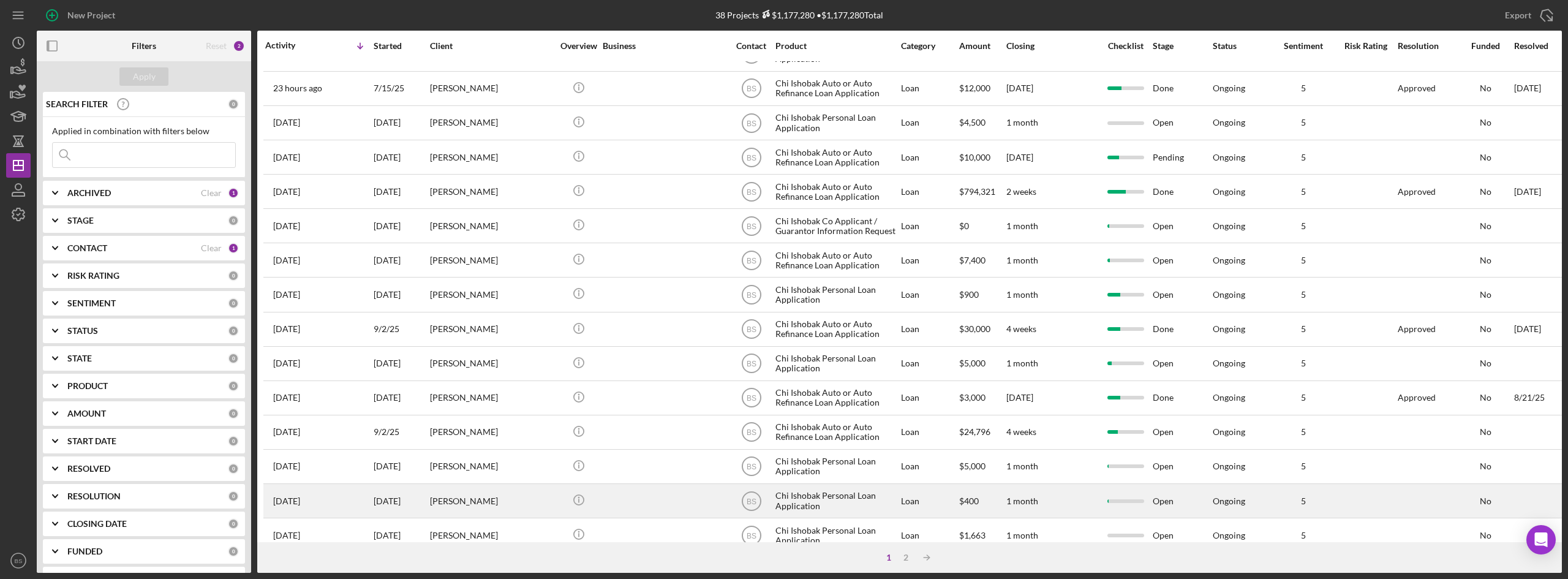
scroll to position [149, 0]
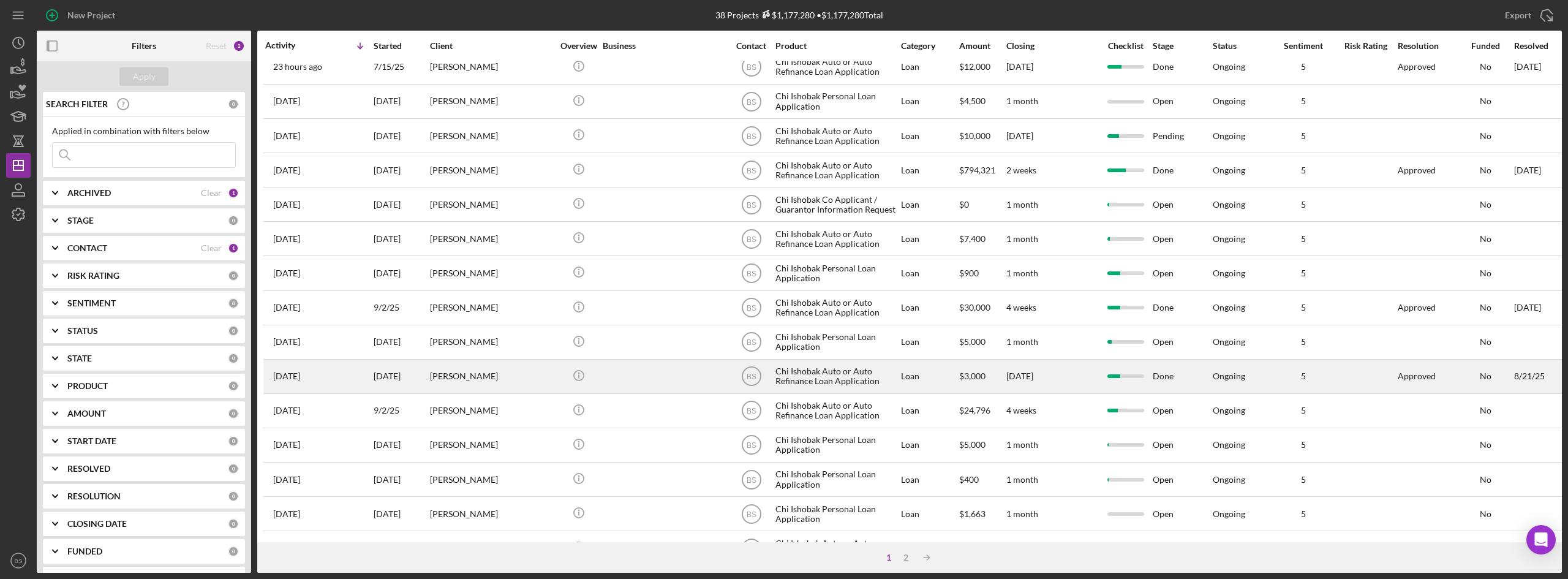
click at [488, 383] on div "[PERSON_NAME]" at bounding box center [491, 377] width 122 height 32
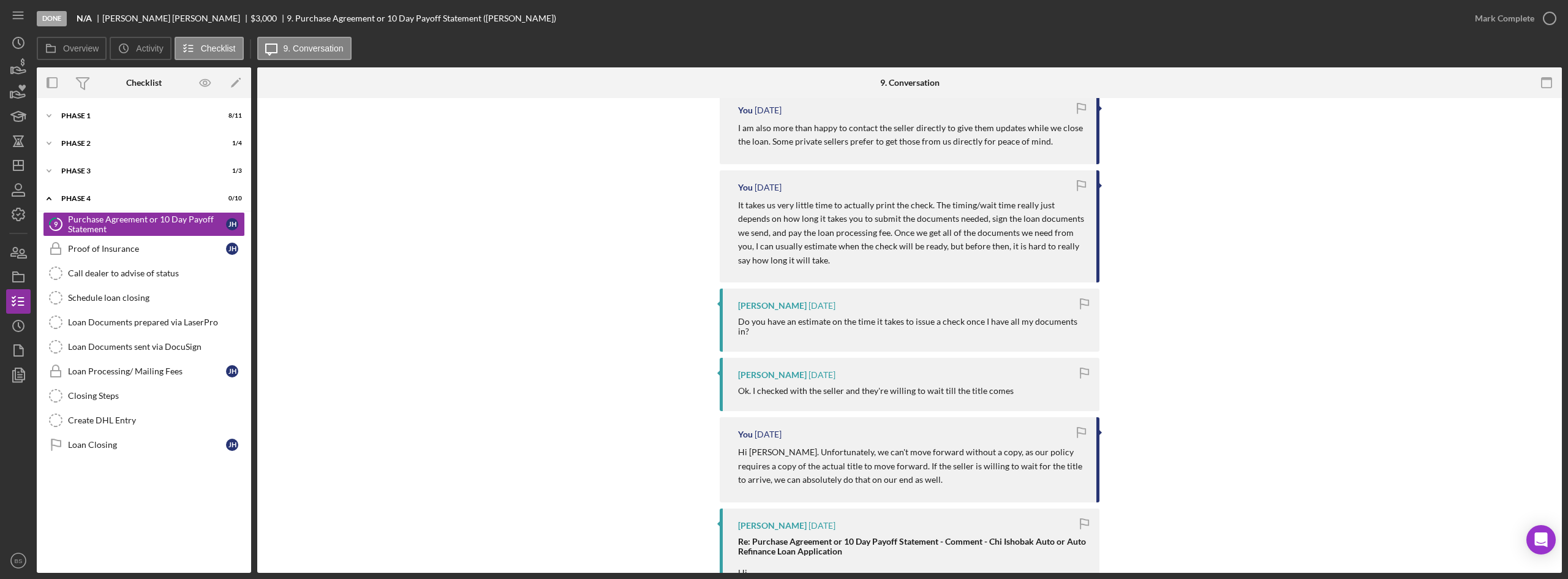
scroll to position [307, 0]
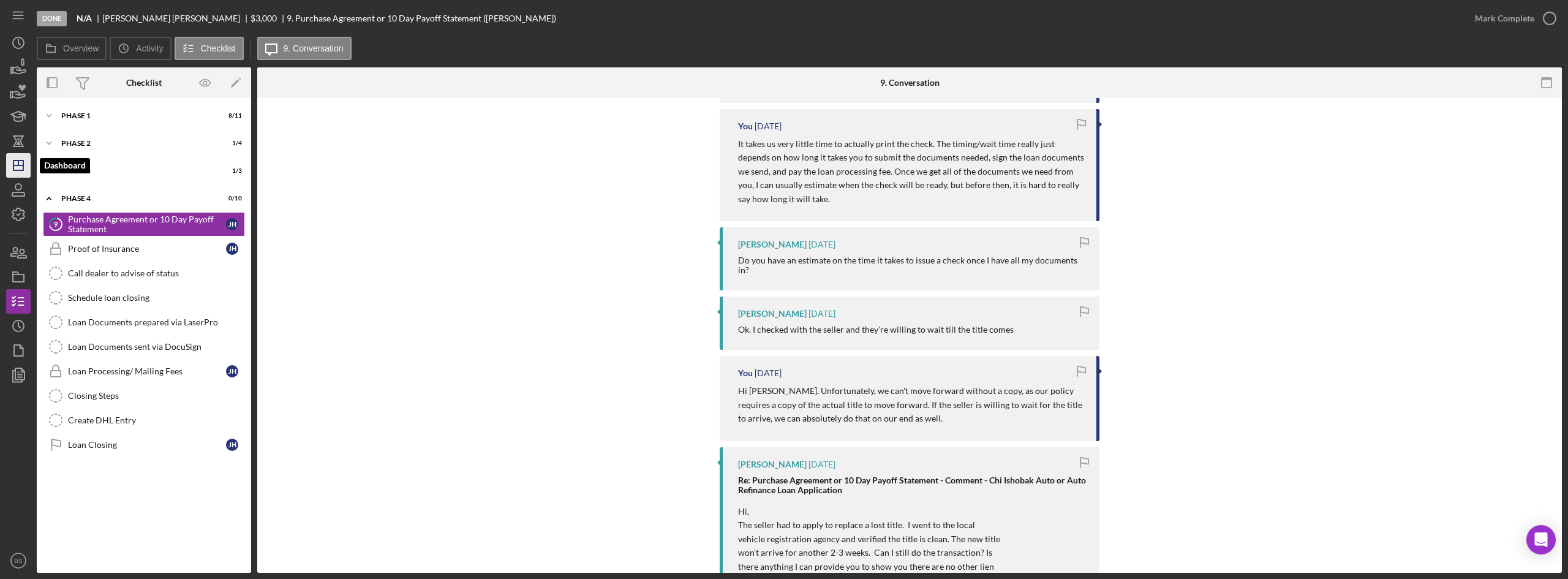
click at [29, 163] on icon "Icon/Dashboard" at bounding box center [18, 165] width 30 height 30
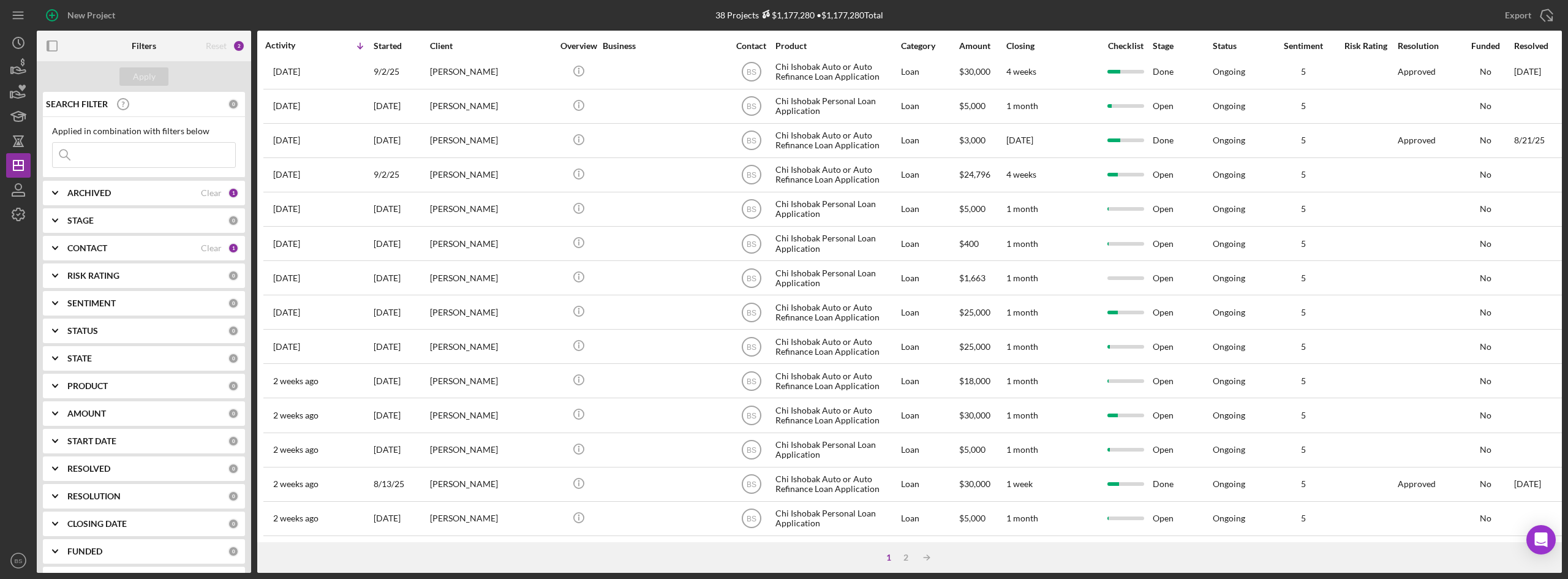
scroll to position [394, 0]
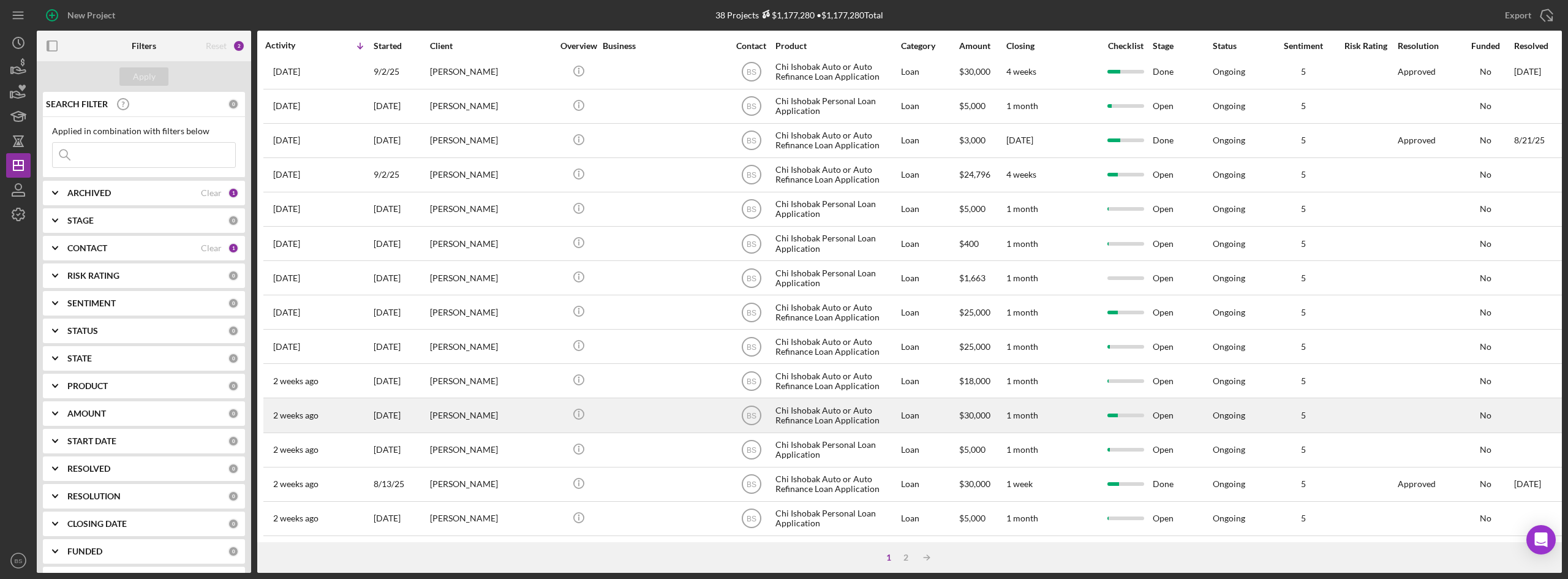
click at [535, 410] on div "[PERSON_NAME]" at bounding box center [491, 415] width 122 height 32
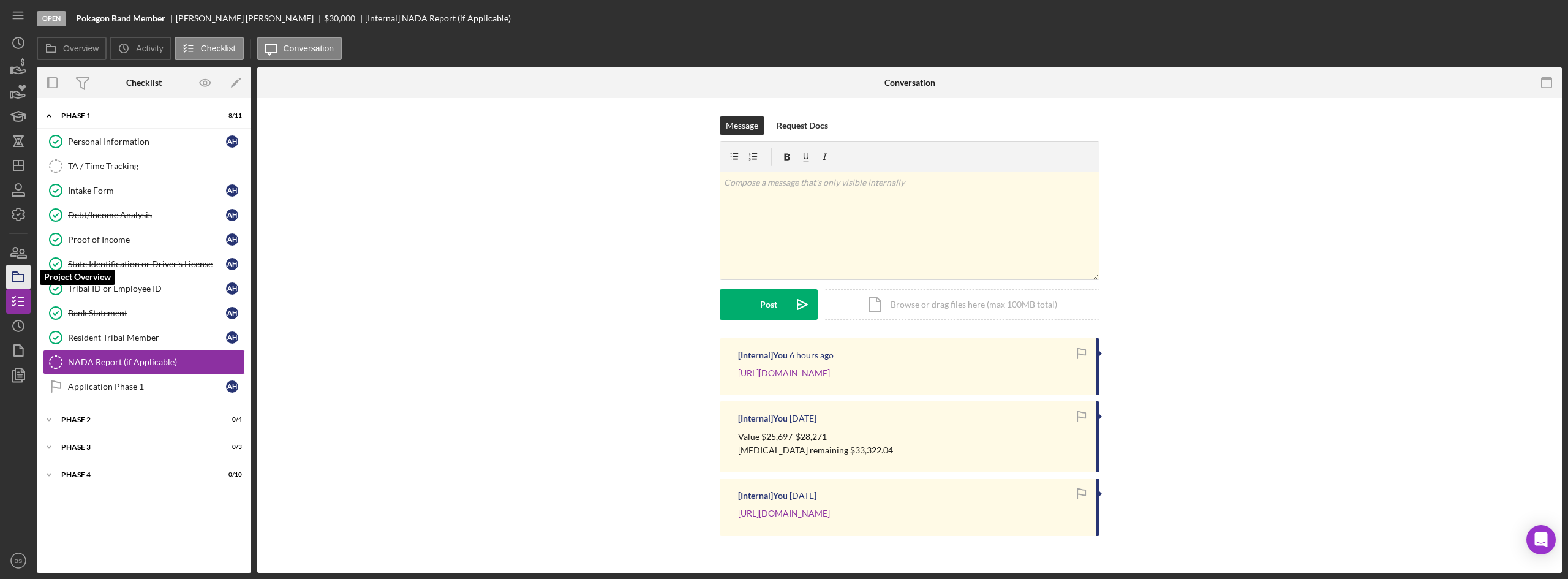
click at [14, 276] on rect "button" at bounding box center [18, 278] width 11 height 7
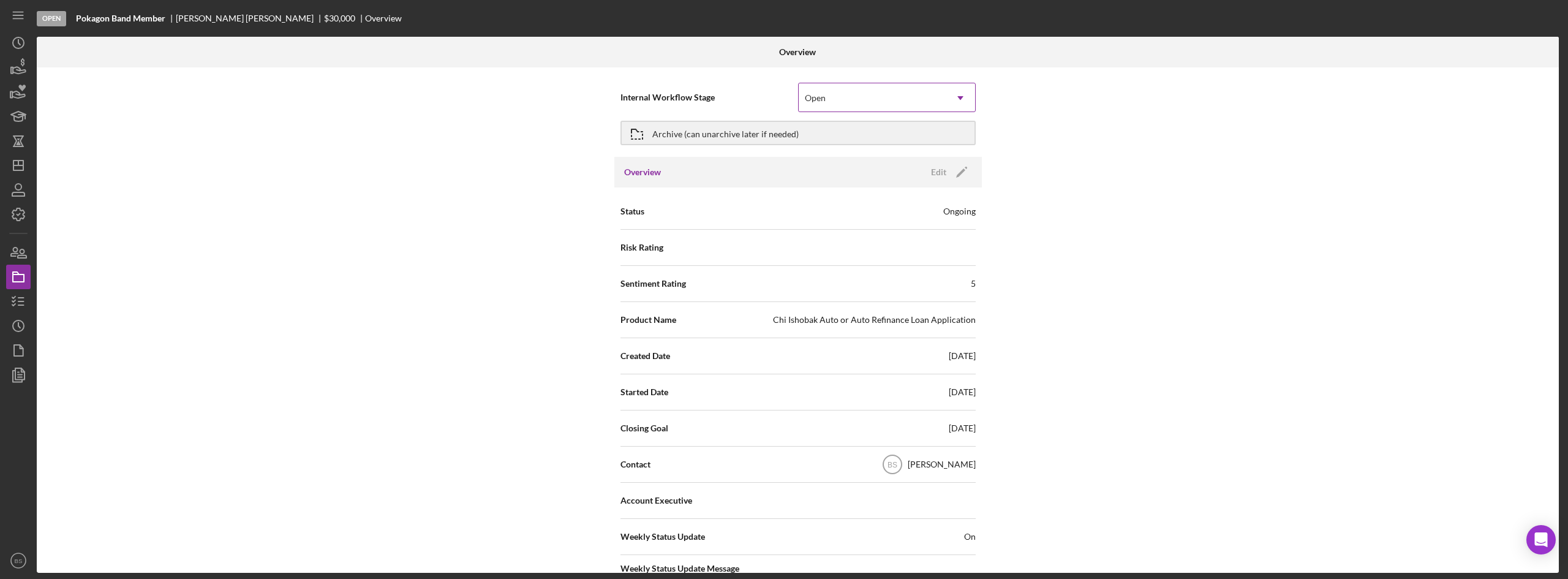
click at [813, 100] on div "Open" at bounding box center [815, 98] width 21 height 10
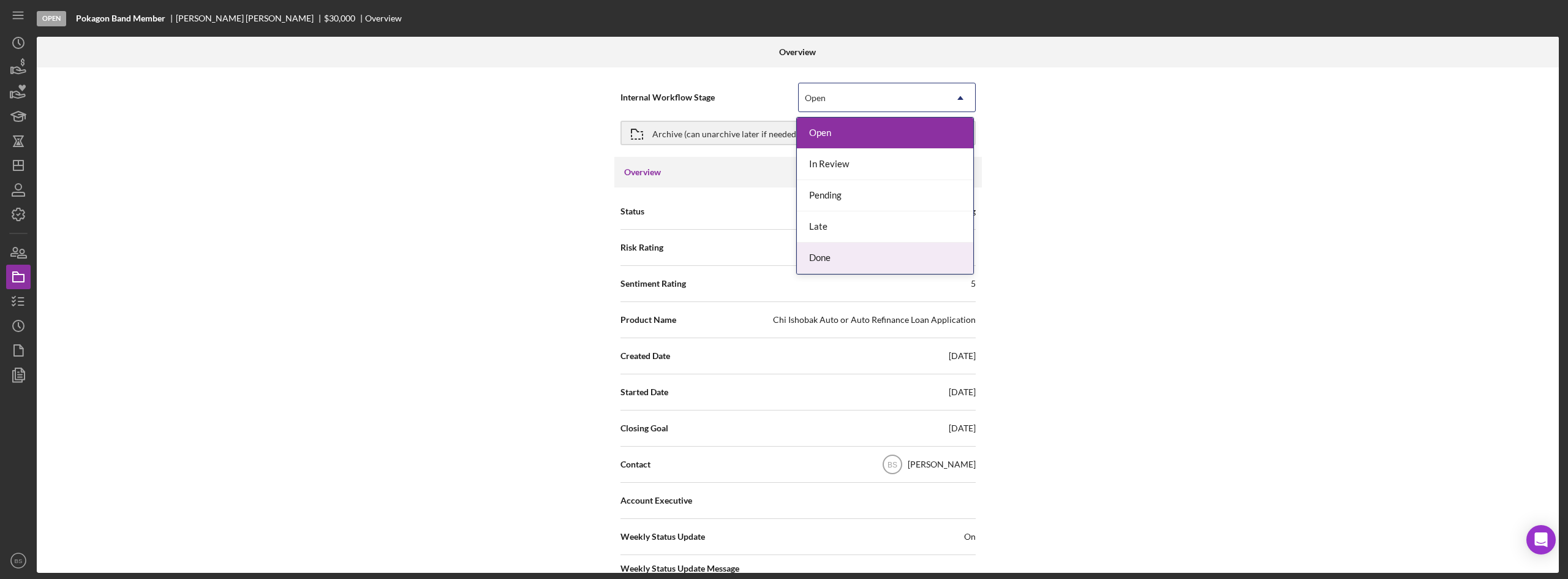
click at [803, 252] on div "Done" at bounding box center [885, 258] width 176 height 31
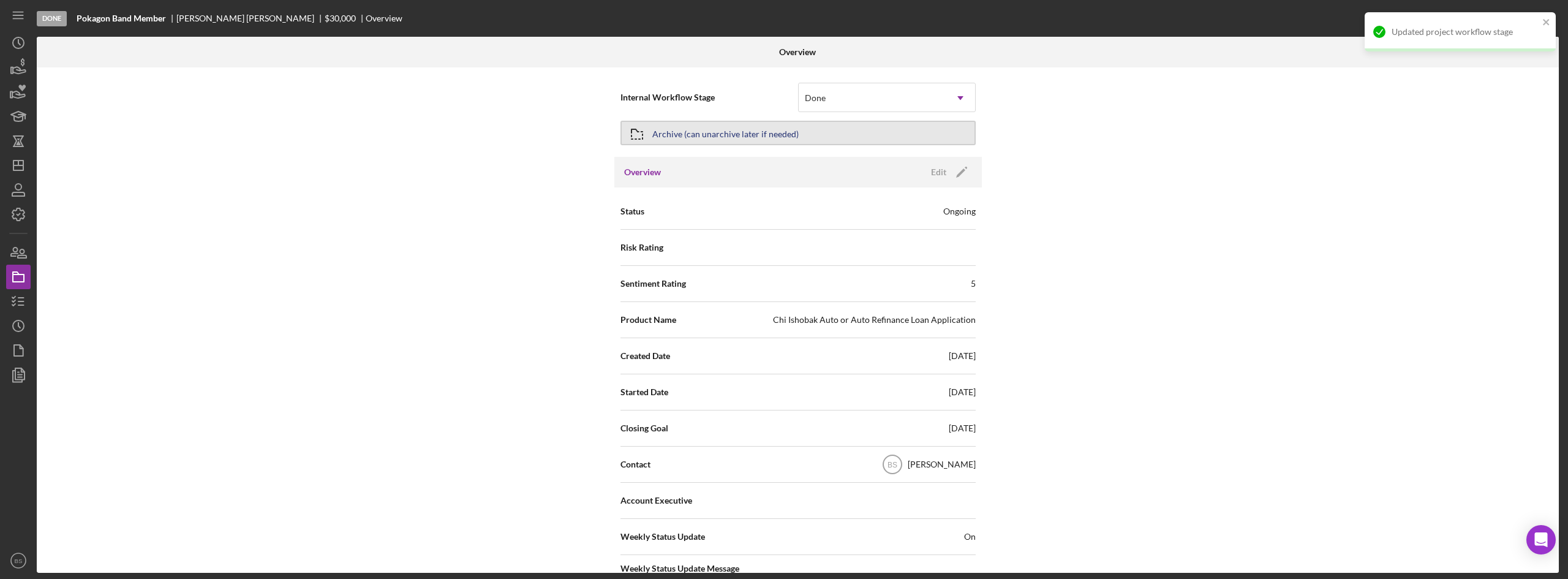
click at [768, 134] on div "Archive (can unarchive later if needed)" at bounding box center [726, 133] width 146 height 22
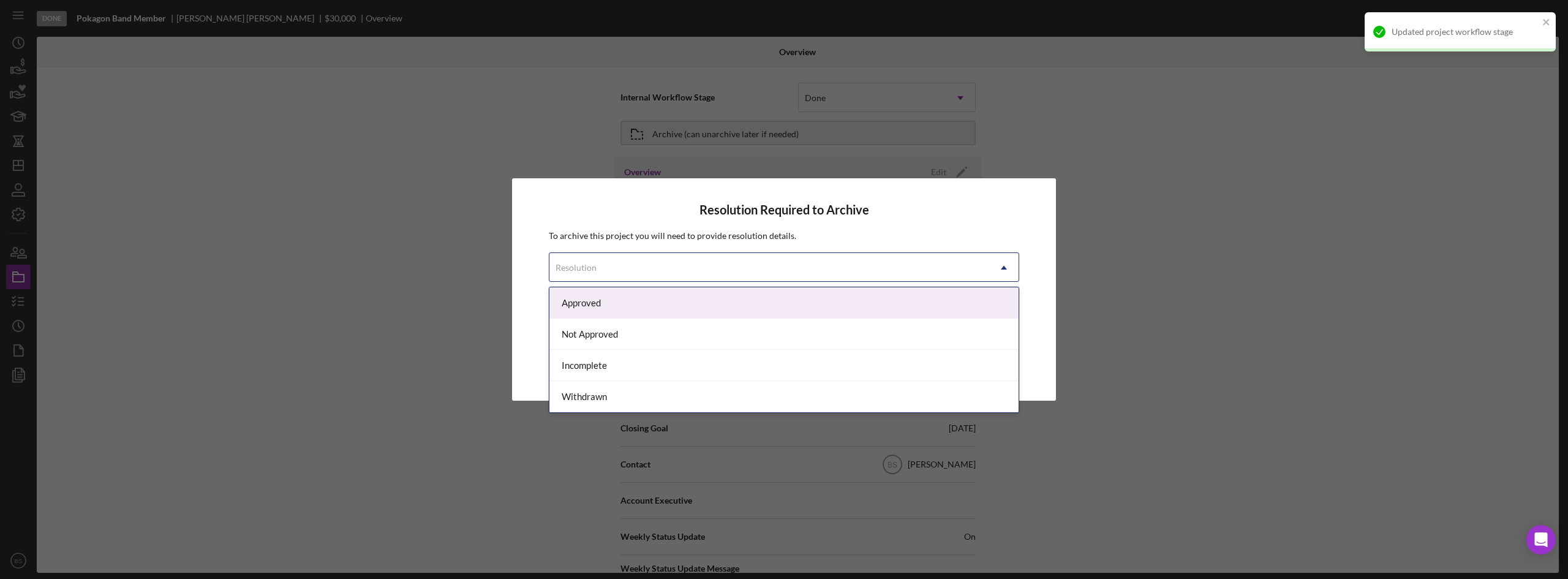
click at [806, 266] on div "Resolution" at bounding box center [769, 267] width 440 height 28
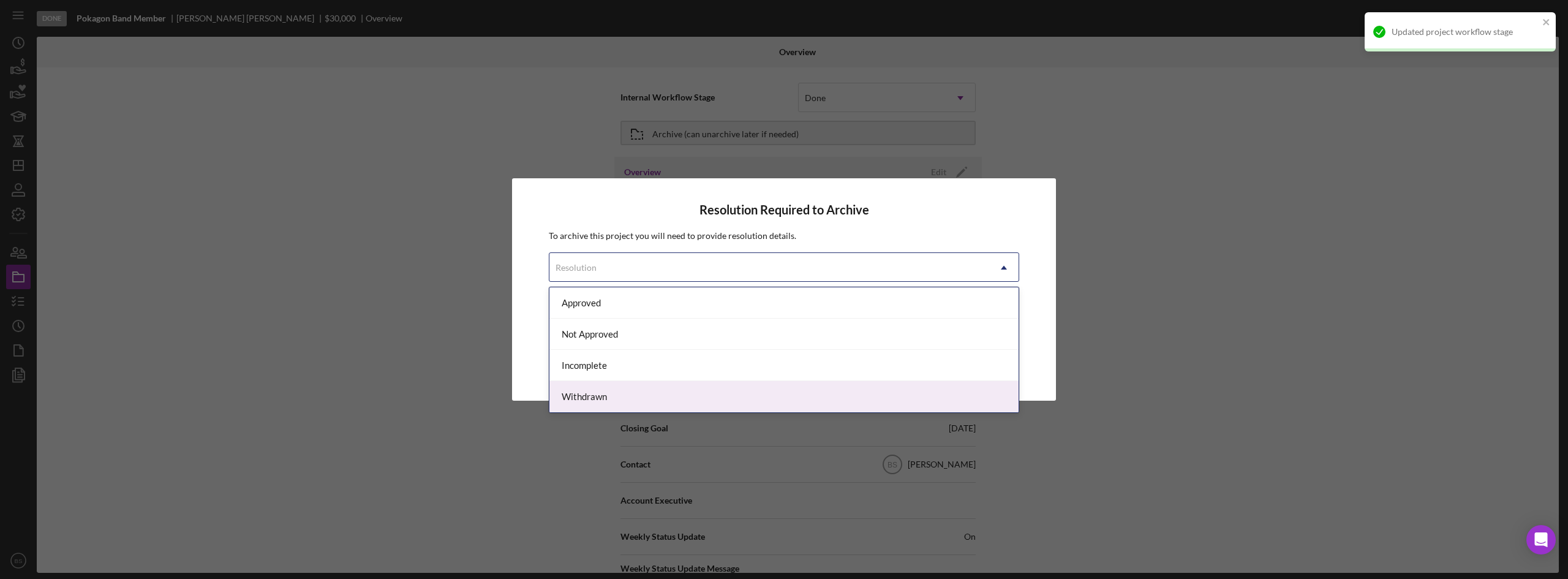
click at [757, 381] on div "Withdrawn" at bounding box center [784, 397] width 469 height 31
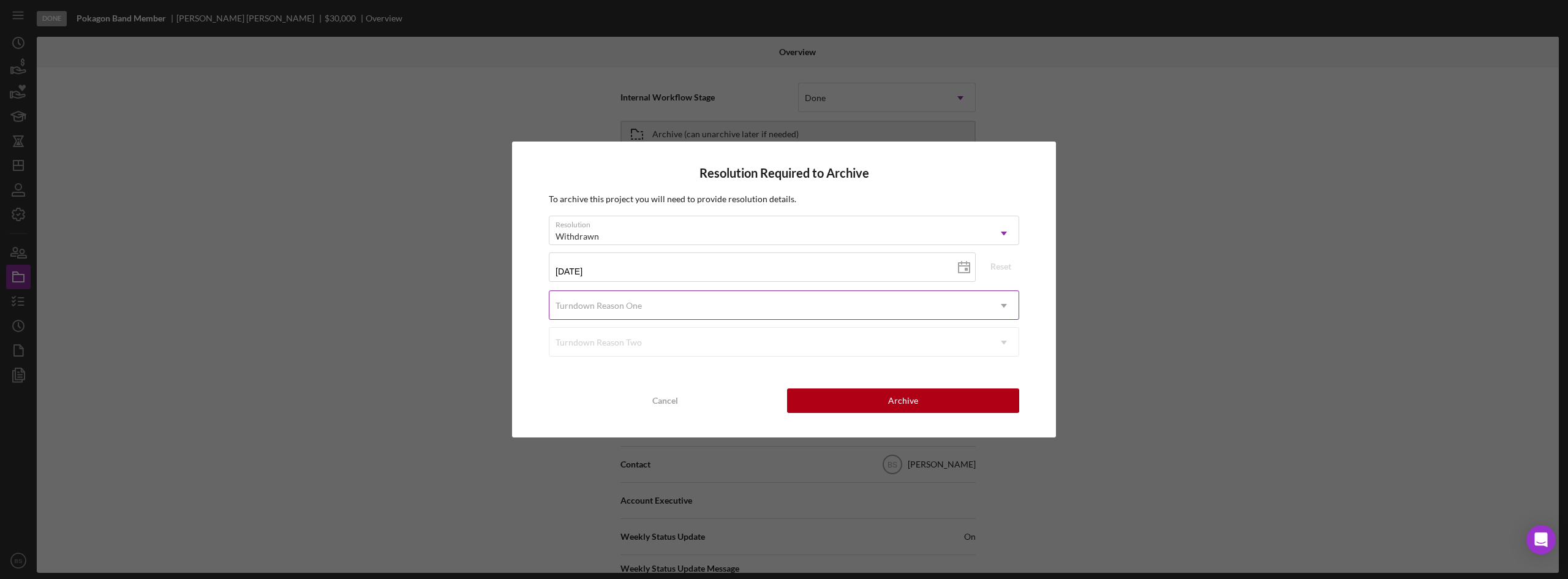
click at [733, 301] on div "Turndown Reason One" at bounding box center [769, 305] width 440 height 28
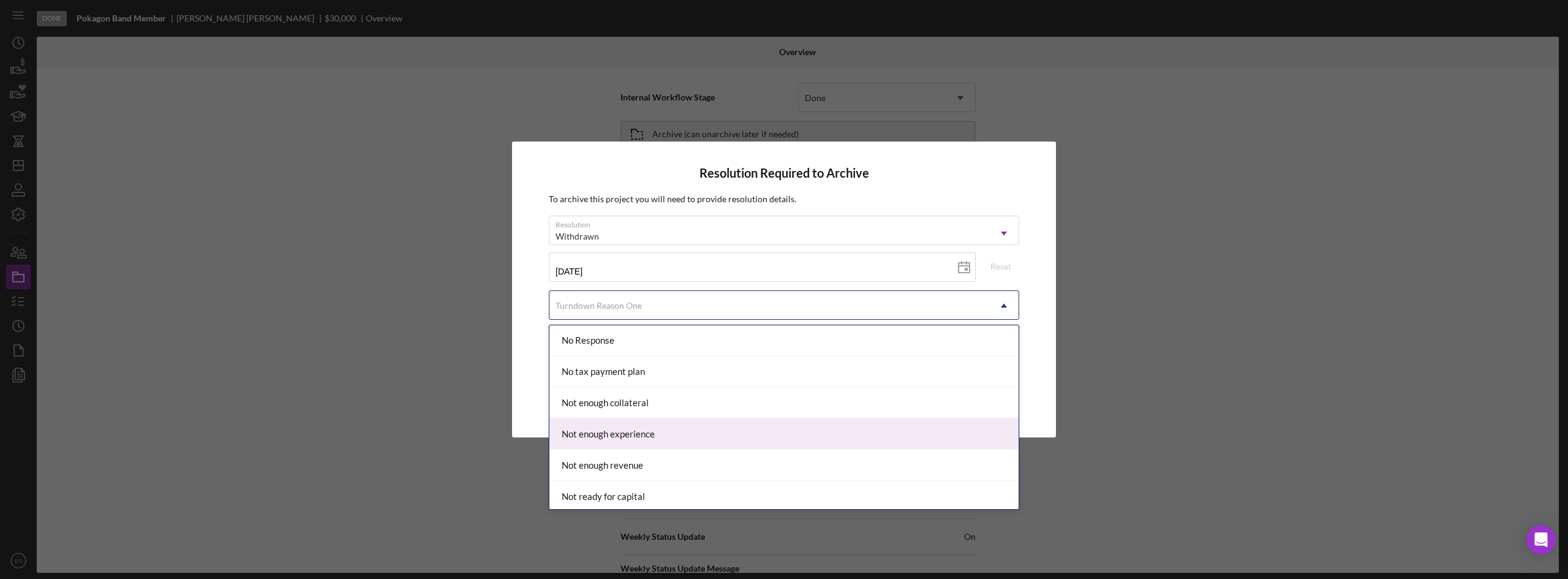
scroll to position [982, 0]
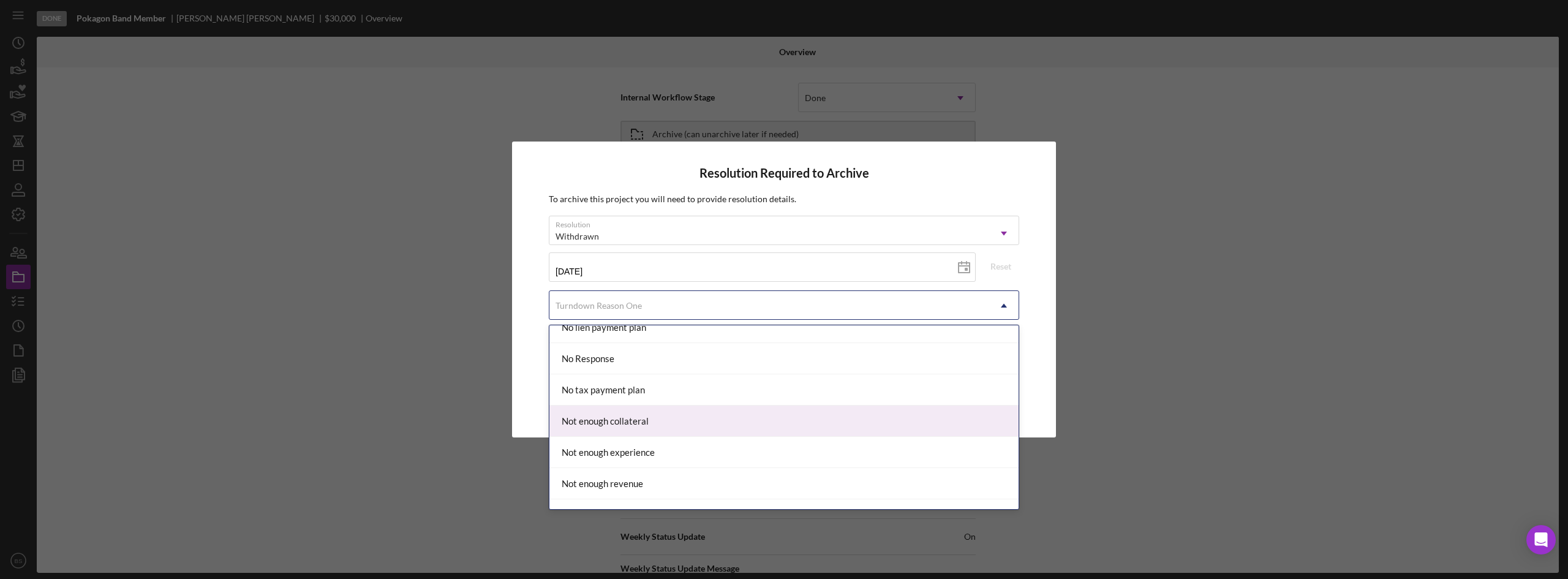
click at [688, 409] on div "Not enough collateral" at bounding box center [784, 421] width 469 height 31
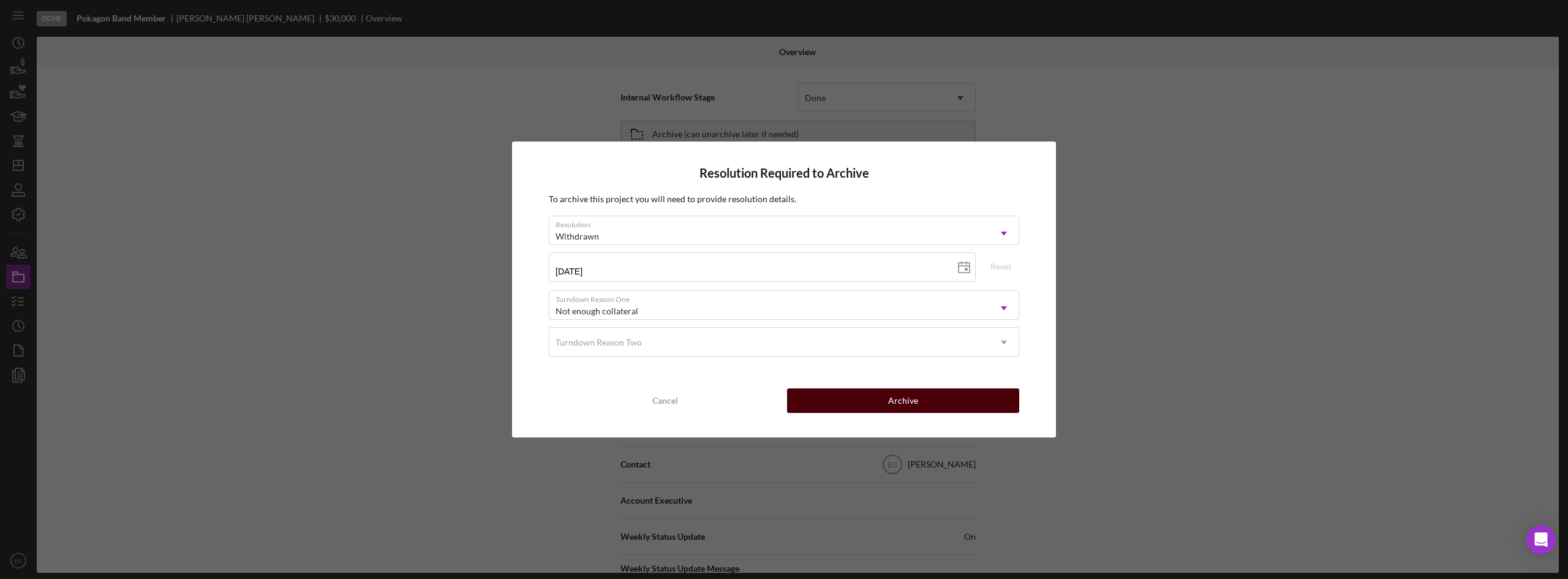
click at [916, 408] on div "Archive" at bounding box center [903, 401] width 30 height 25
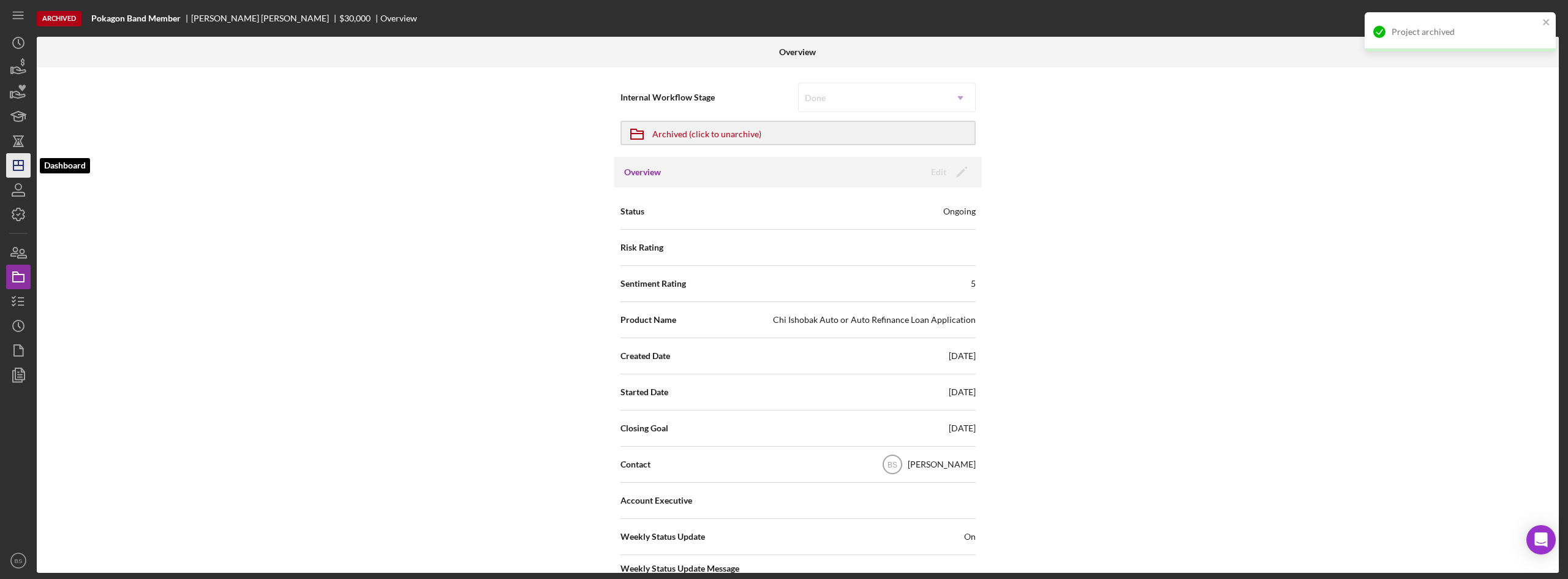
click at [18, 163] on line "button" at bounding box center [18, 163] width 0 height 5
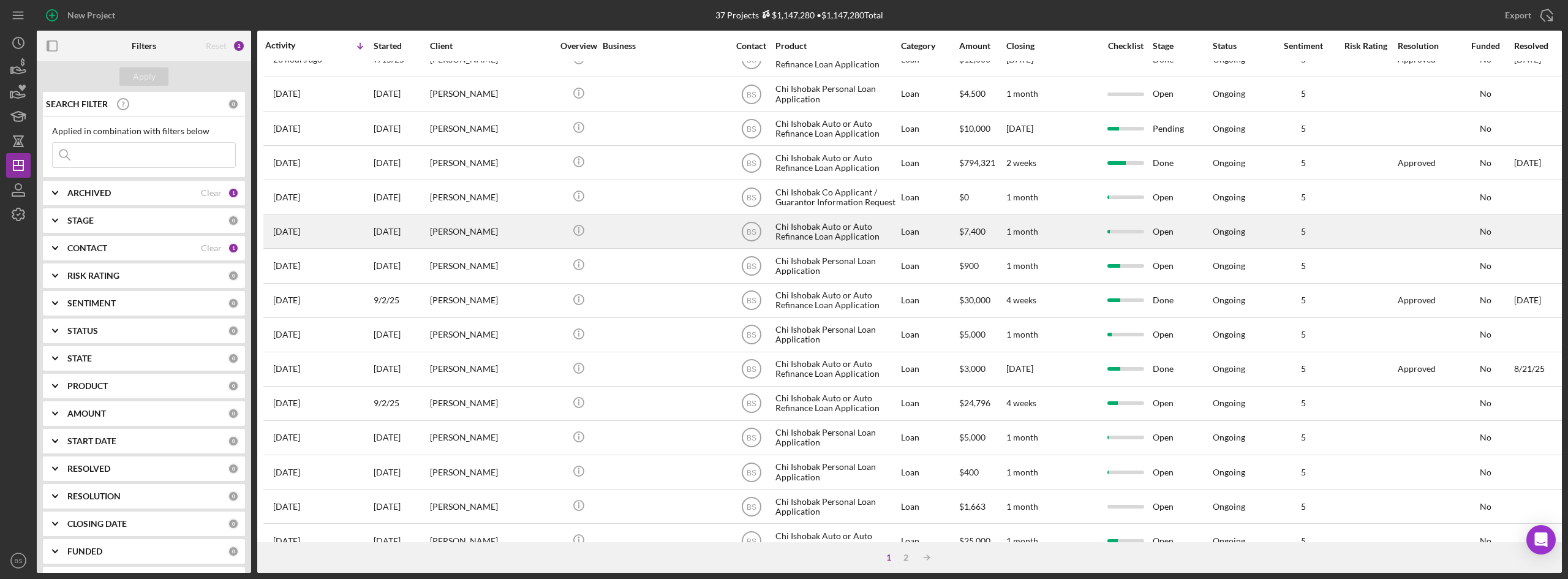
scroll to position [149, 0]
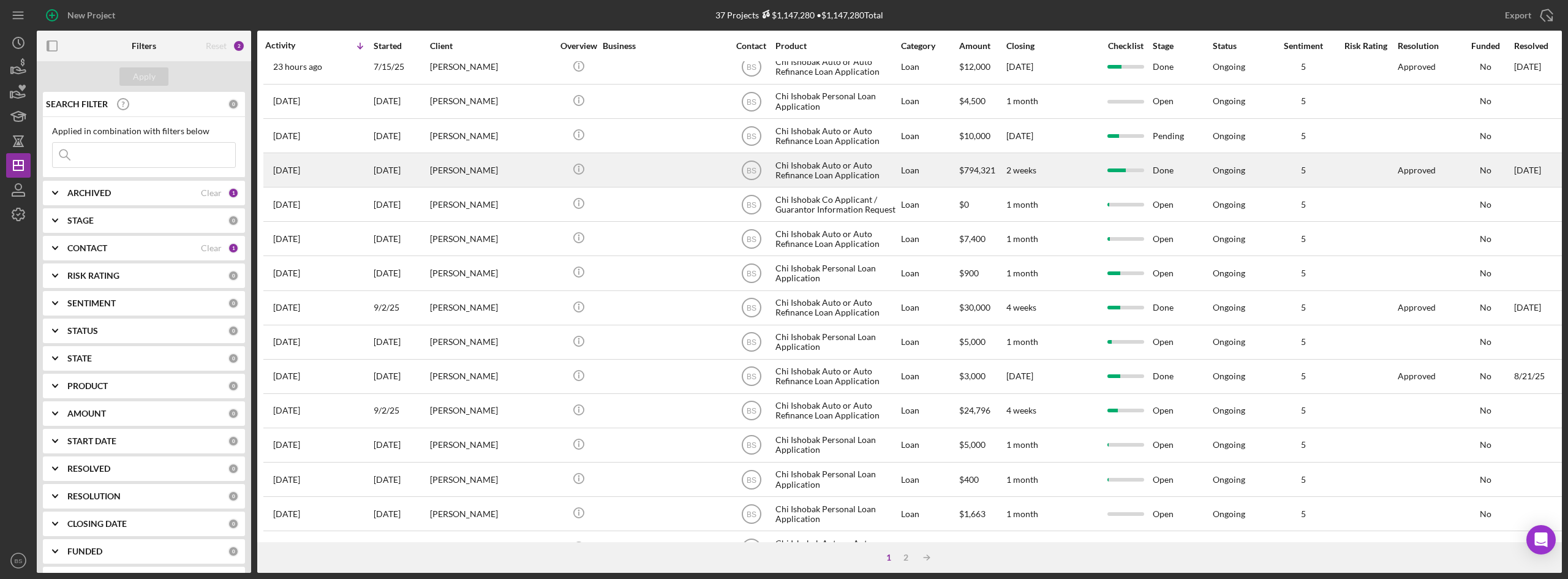
click at [322, 178] on div "1 day ago Nathan Kennedy-Spaulding" at bounding box center [318, 170] width 107 height 32
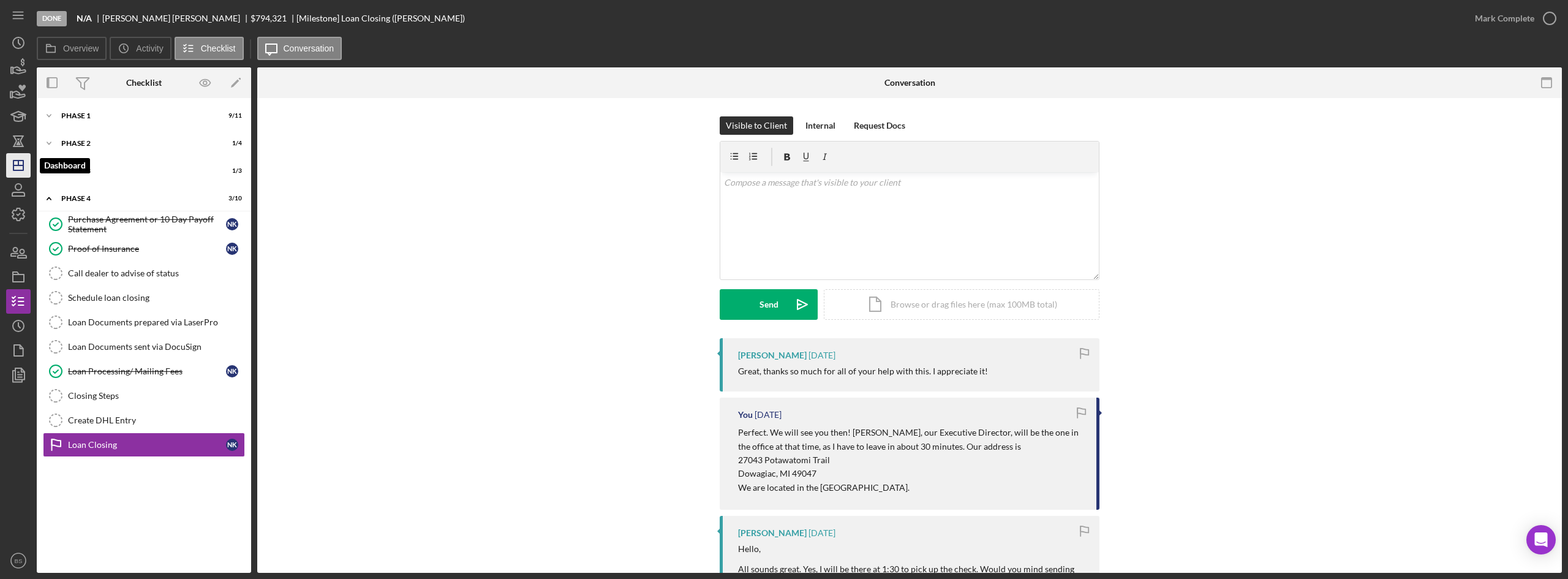
click at [27, 165] on icon "Icon/Dashboard" at bounding box center [18, 165] width 30 height 30
